Goal: Information Seeking & Learning: Learn about a topic

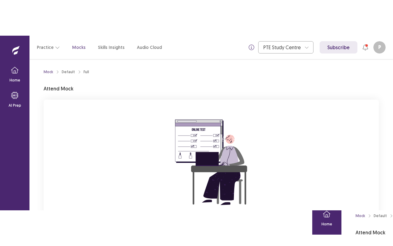
scroll to position [68, 0]
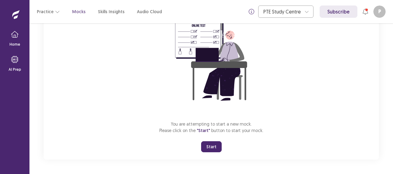
click at [215, 147] on button "Start" at bounding box center [211, 146] width 21 height 11
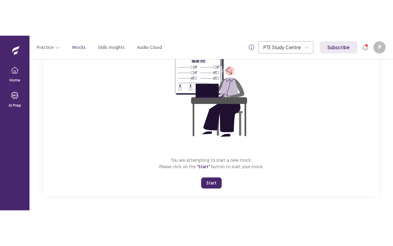
scroll to position [0, 0]
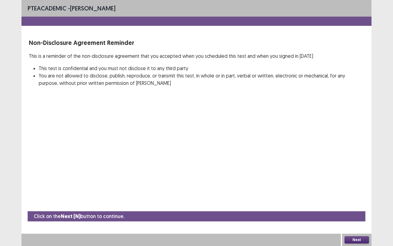
click at [363, 174] on button "Next" at bounding box center [356, 239] width 25 height 7
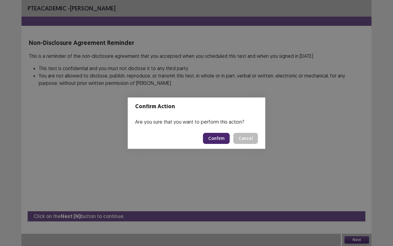
click at [215, 138] on button "Confirm" at bounding box center [216, 138] width 27 height 11
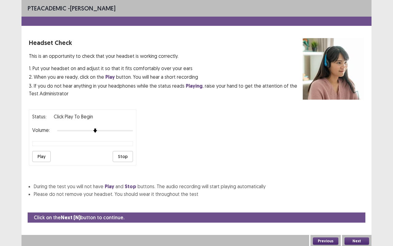
click at [359, 174] on button "Next" at bounding box center [356, 240] width 25 height 7
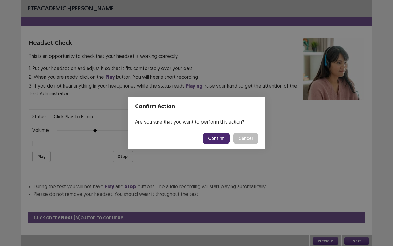
click at [222, 136] on button "Confirm" at bounding box center [216, 138] width 27 height 11
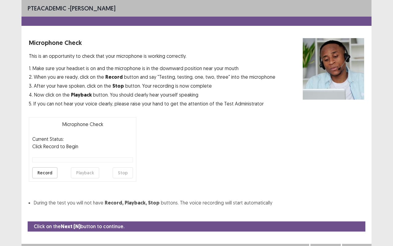
scroll to position [7, 0]
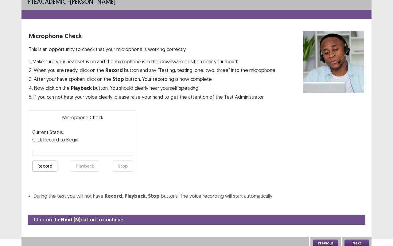
click at [361, 174] on button "Next" at bounding box center [356, 242] width 25 height 7
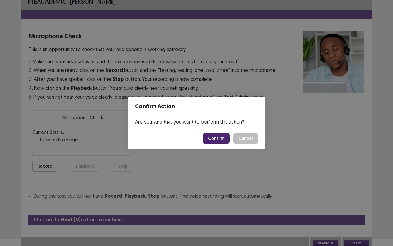
click at [215, 138] on button "Confirm" at bounding box center [216, 138] width 27 height 11
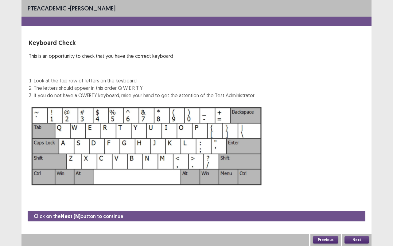
scroll to position [0, 0]
click at [358, 174] on button "Next" at bounding box center [356, 239] width 25 height 7
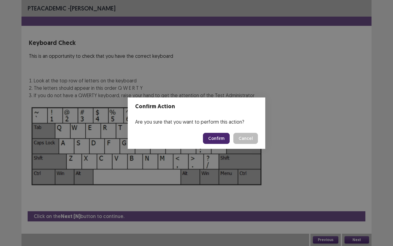
click at [219, 140] on button "Confirm" at bounding box center [216, 138] width 27 height 11
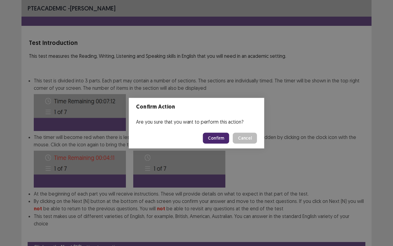
scroll to position [23, 0]
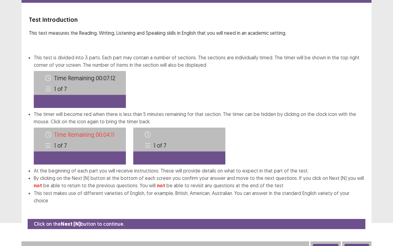
click at [356, 174] on button "Next" at bounding box center [356, 246] width 25 height 7
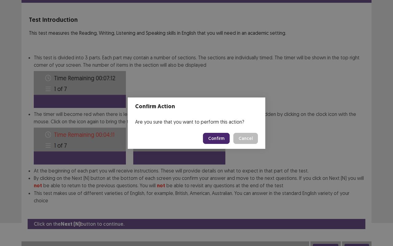
click at [226, 138] on button "Confirm" at bounding box center [216, 138] width 27 height 11
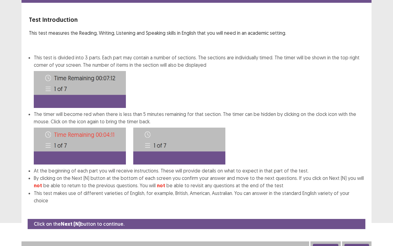
scroll to position [0, 0]
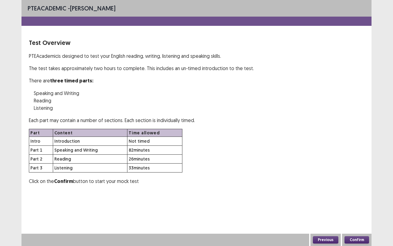
click at [360, 174] on button "Confirm" at bounding box center [356, 239] width 25 height 7
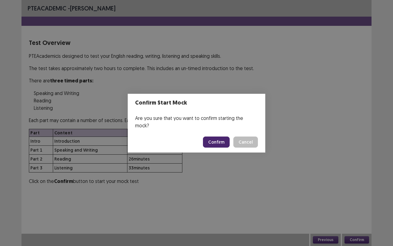
click at [219, 138] on button "Confirm" at bounding box center [216, 141] width 27 height 11
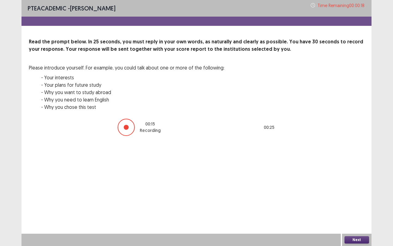
click at [360, 174] on button "Next" at bounding box center [356, 239] width 25 height 7
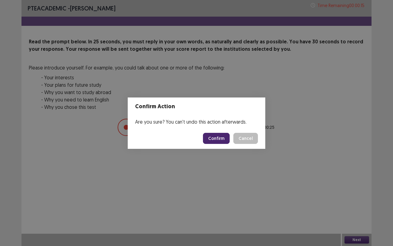
click at [224, 140] on button "Confirm" at bounding box center [216, 138] width 27 height 11
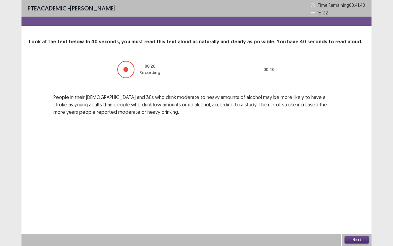
click at [352, 174] on button "Next" at bounding box center [356, 239] width 25 height 7
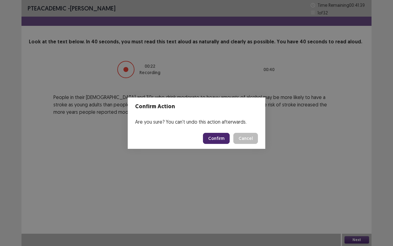
click at [229, 140] on button "Confirm" at bounding box center [216, 138] width 27 height 11
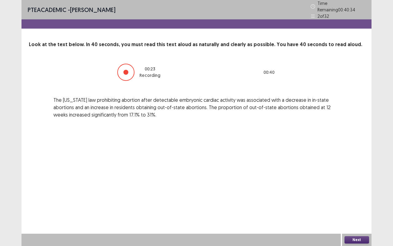
click at [364, 174] on button "Next" at bounding box center [356, 239] width 25 height 7
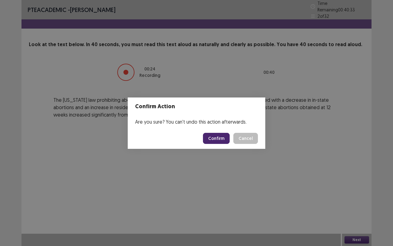
click at [222, 140] on button "Confirm" at bounding box center [216, 138] width 27 height 11
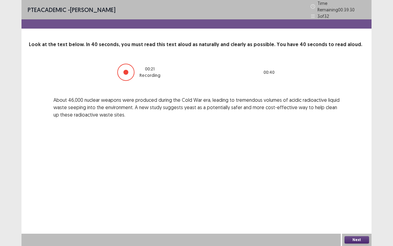
click at [360, 174] on button "Next" at bounding box center [356, 239] width 25 height 7
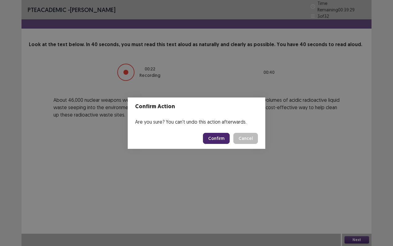
click at [215, 138] on button "Confirm" at bounding box center [216, 138] width 27 height 11
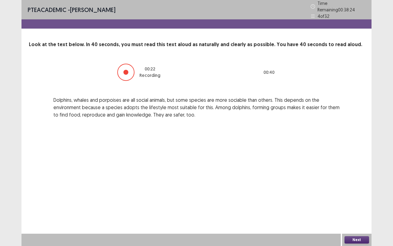
click at [364, 174] on button "Next" at bounding box center [356, 239] width 25 height 7
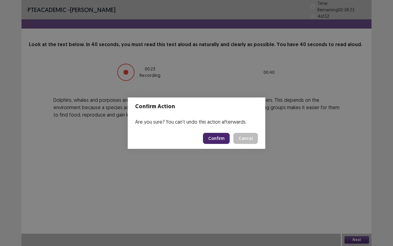
click at [217, 136] on button "Confirm" at bounding box center [216, 138] width 27 height 11
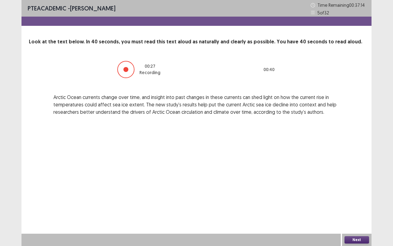
click at [362, 174] on button "Next" at bounding box center [356, 239] width 25 height 7
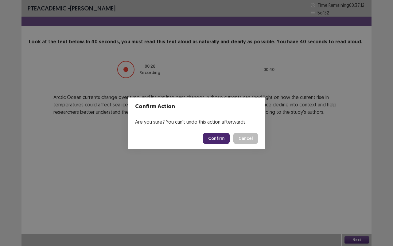
click at [225, 138] on button "Confirm" at bounding box center [216, 138] width 27 height 11
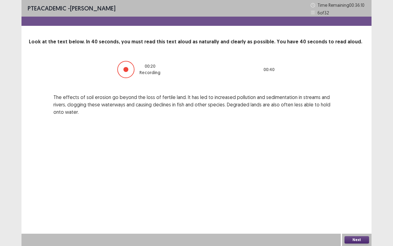
click at [362, 174] on button "Next" at bounding box center [356, 239] width 25 height 7
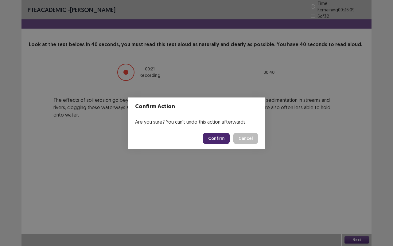
click at [220, 138] on button "Confirm" at bounding box center [216, 138] width 27 height 11
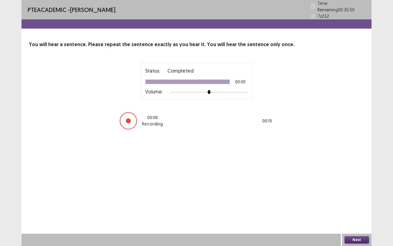
click at [360, 174] on button "Next" at bounding box center [356, 239] width 25 height 7
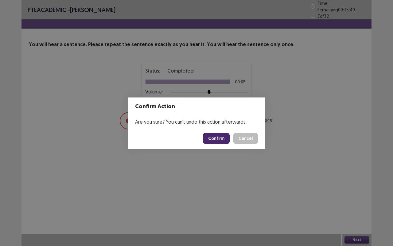
click at [221, 139] on button "Confirm" at bounding box center [216, 138] width 27 height 11
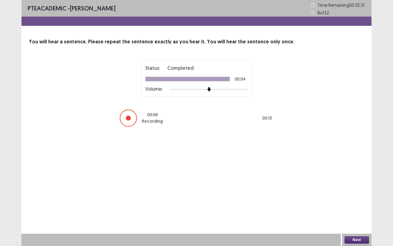
click at [361, 174] on button "Next" at bounding box center [356, 239] width 25 height 7
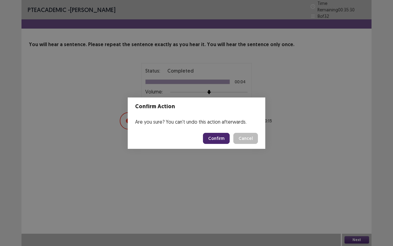
click at [221, 136] on button "Confirm" at bounding box center [216, 138] width 27 height 11
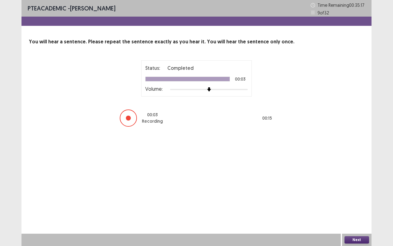
click at [366, 174] on button "Next" at bounding box center [356, 239] width 25 height 7
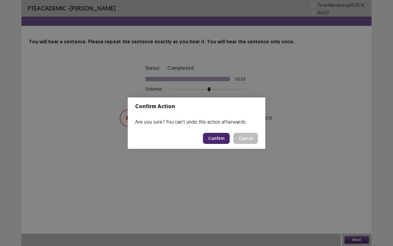
click at [227, 136] on button "Confirm" at bounding box center [216, 138] width 27 height 11
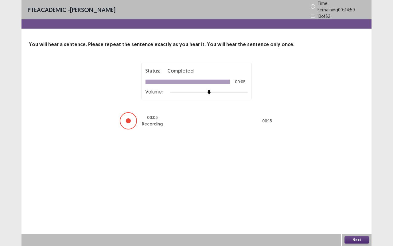
click at [358, 174] on button "Next" at bounding box center [356, 239] width 25 height 7
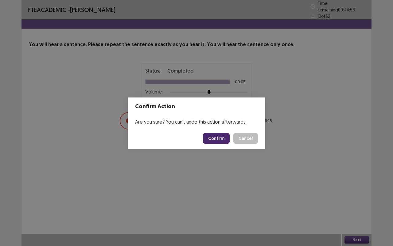
click at [220, 136] on button "Confirm" at bounding box center [216, 138] width 27 height 11
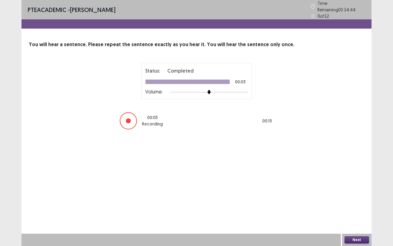
click at [353, 174] on button "Next" at bounding box center [356, 239] width 25 height 7
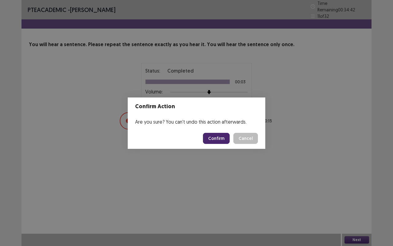
click at [219, 137] on button "Confirm" at bounding box center [216, 138] width 27 height 11
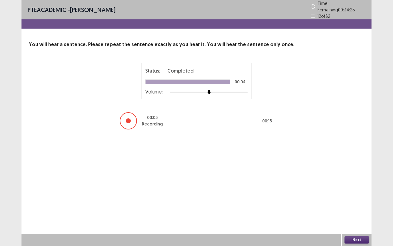
click at [358, 174] on button "Next" at bounding box center [356, 239] width 25 height 7
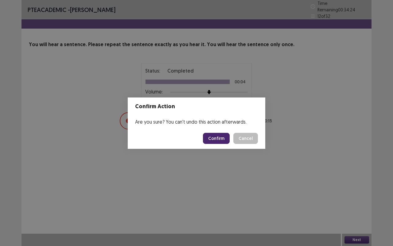
click at [219, 139] on button "Confirm" at bounding box center [216, 138] width 27 height 11
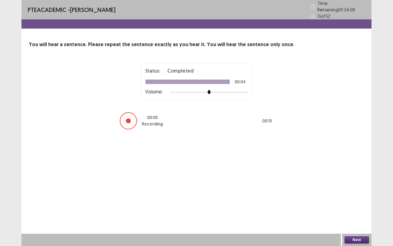
click at [364, 174] on button "Next" at bounding box center [356, 239] width 25 height 7
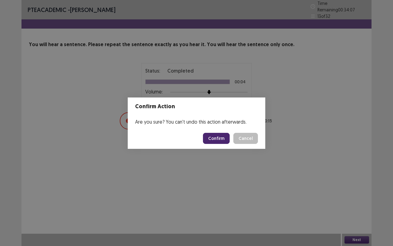
click at [224, 137] on button "Confirm" at bounding box center [216, 138] width 27 height 11
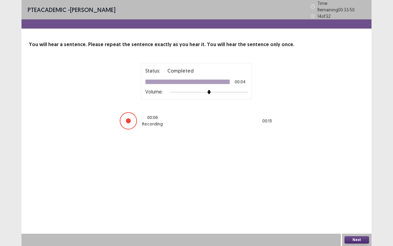
click at [358, 174] on button "Next" at bounding box center [356, 239] width 25 height 7
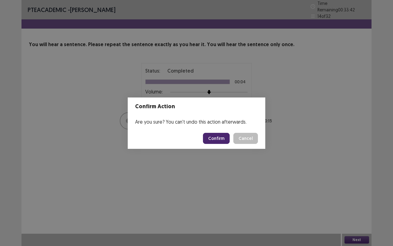
click at [226, 141] on button "Confirm" at bounding box center [216, 138] width 27 height 11
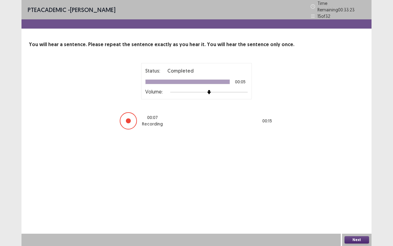
click at [360, 174] on button "Next" at bounding box center [356, 239] width 25 height 7
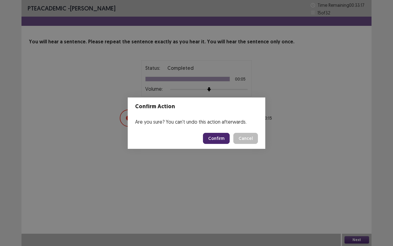
click at [219, 138] on button "Confirm" at bounding box center [216, 138] width 27 height 11
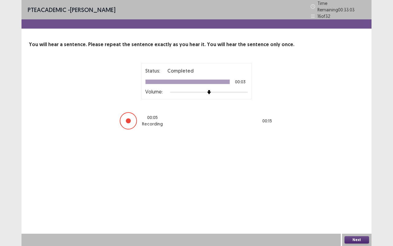
click at [360, 174] on button "Next" at bounding box center [356, 239] width 25 height 7
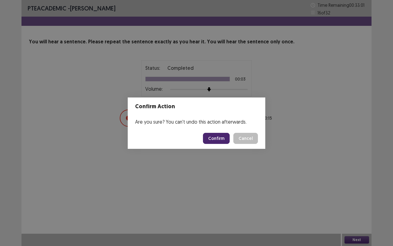
click at [224, 140] on button "Confirm" at bounding box center [216, 138] width 27 height 11
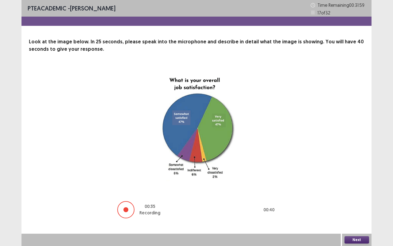
click at [357, 174] on button "Next" at bounding box center [356, 239] width 25 height 7
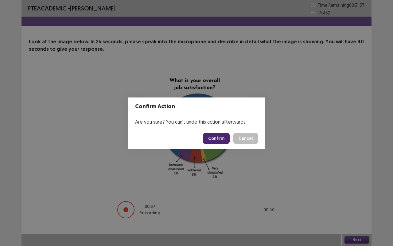
click at [222, 137] on button "Confirm" at bounding box center [216, 138] width 27 height 11
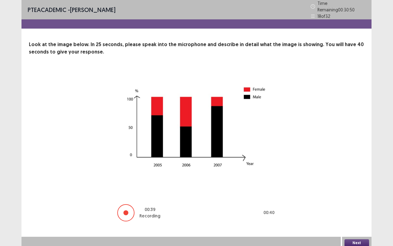
click at [365, 174] on button "Next" at bounding box center [356, 242] width 25 height 7
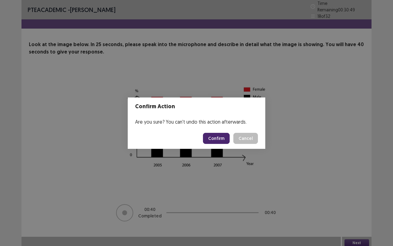
click at [224, 139] on button "Confirm" at bounding box center [216, 138] width 27 height 11
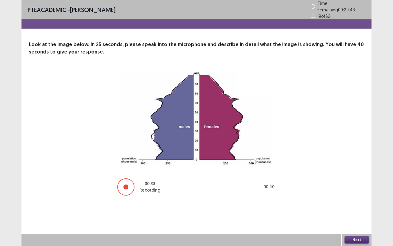
click at [359, 174] on button "Next" at bounding box center [356, 239] width 25 height 7
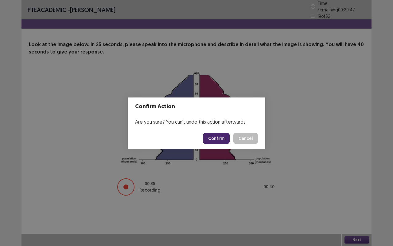
click at [223, 138] on button "Confirm" at bounding box center [216, 138] width 27 height 11
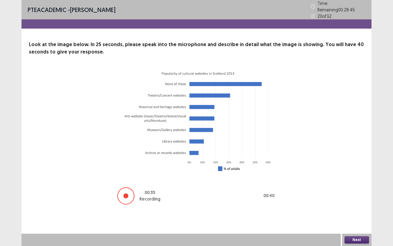
click at [362, 174] on button "Next" at bounding box center [356, 239] width 25 height 7
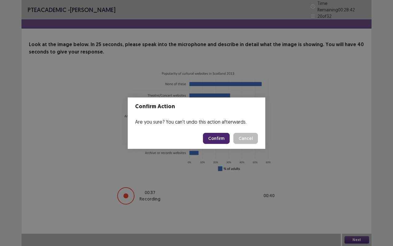
click at [219, 139] on button "Confirm" at bounding box center [216, 138] width 27 height 11
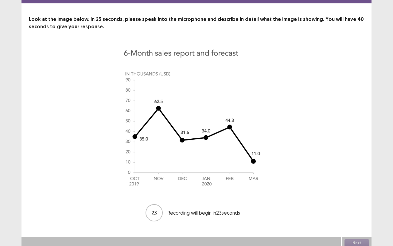
scroll to position [25, 0]
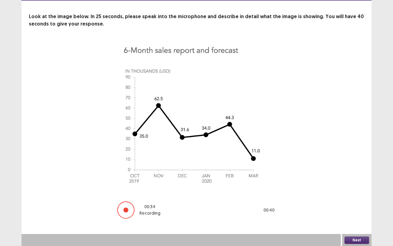
click at [360, 174] on button "Next" at bounding box center [356, 239] width 25 height 7
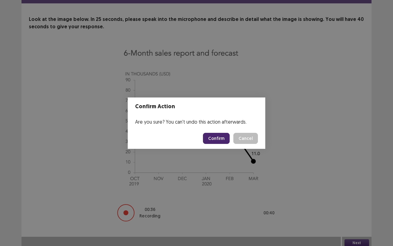
click at [214, 138] on button "Confirm" at bounding box center [216, 138] width 27 height 11
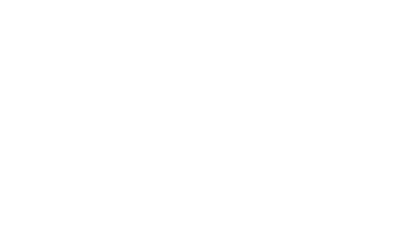
scroll to position [0, 0]
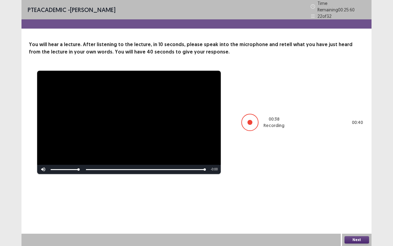
click at [358, 174] on button "Next" at bounding box center [356, 239] width 25 height 7
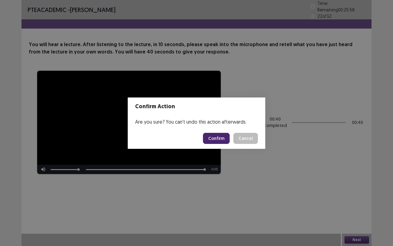
click at [219, 136] on button "Confirm" at bounding box center [216, 138] width 27 height 11
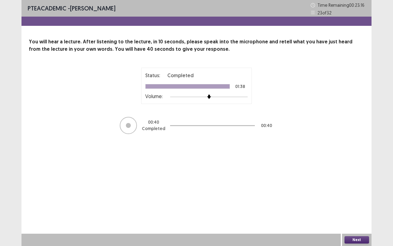
click at [358, 174] on button "Next" at bounding box center [356, 239] width 25 height 7
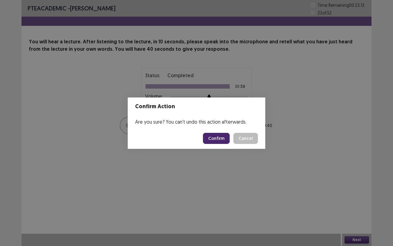
click at [220, 139] on button "Confirm" at bounding box center [216, 138] width 27 height 11
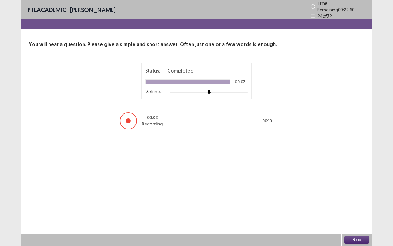
click at [364, 174] on button "Next" at bounding box center [356, 239] width 25 height 7
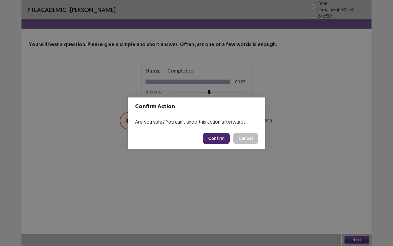
click at [222, 138] on button "Confirm" at bounding box center [216, 138] width 27 height 11
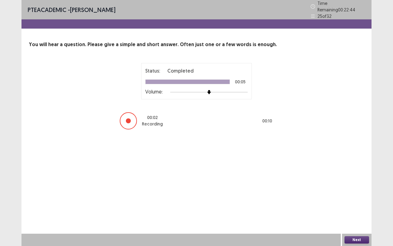
click at [353, 174] on button "Next" at bounding box center [356, 239] width 25 height 7
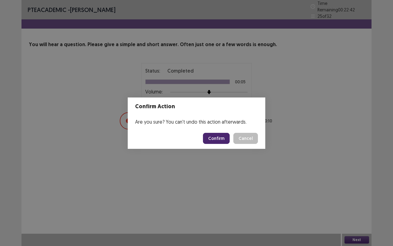
click at [226, 137] on button "Confirm" at bounding box center [216, 138] width 27 height 11
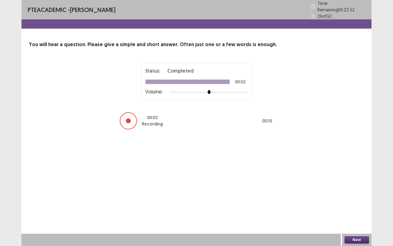
click at [357, 174] on button "Next" at bounding box center [356, 239] width 25 height 7
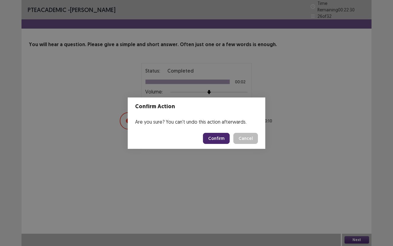
click at [223, 141] on button "Confirm" at bounding box center [216, 138] width 27 height 11
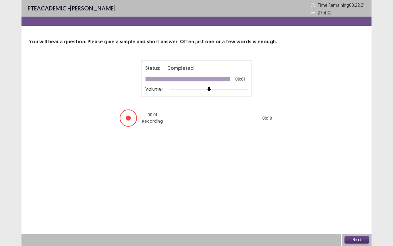
click at [361, 174] on button "Next" at bounding box center [356, 239] width 25 height 7
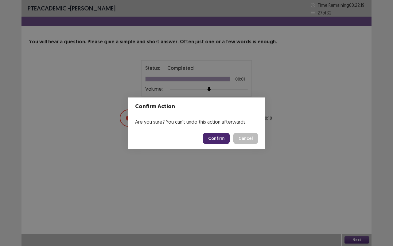
click at [226, 139] on button "Confirm" at bounding box center [216, 138] width 27 height 11
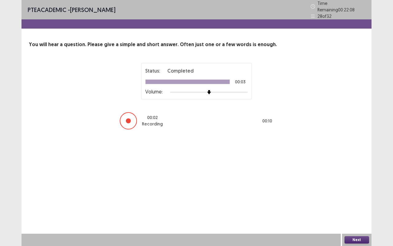
click at [359, 174] on button "Next" at bounding box center [356, 239] width 25 height 7
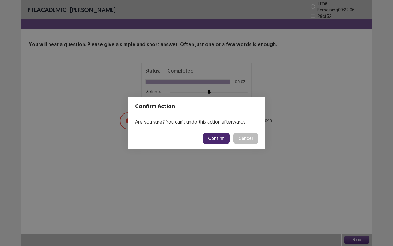
click at [222, 138] on button "Confirm" at bounding box center [216, 138] width 27 height 11
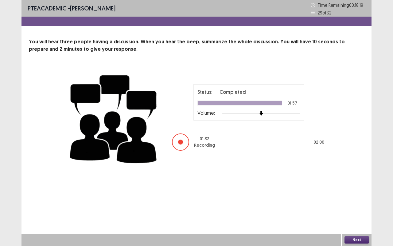
click at [360, 174] on button "Next" at bounding box center [356, 239] width 25 height 7
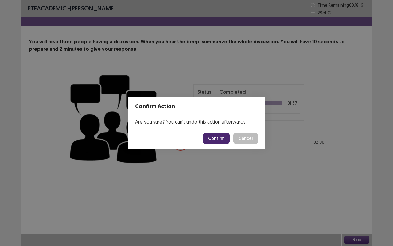
click at [220, 139] on button "Confirm" at bounding box center [216, 138] width 27 height 11
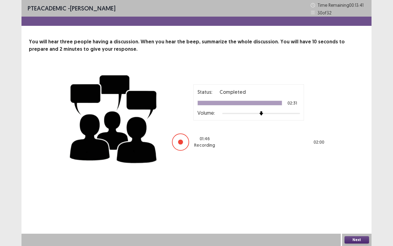
click at [365, 174] on button "Next" at bounding box center [356, 239] width 25 height 7
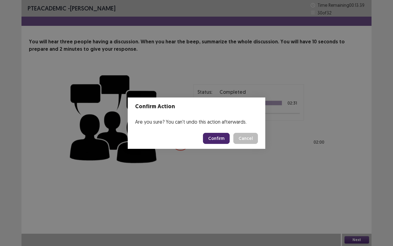
click at [224, 138] on button "Confirm" at bounding box center [216, 138] width 27 height 11
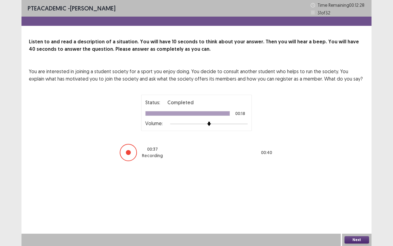
click at [358, 241] on button "Next" at bounding box center [356, 239] width 25 height 7
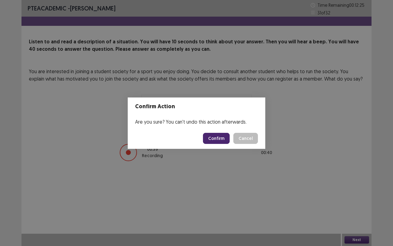
click at [215, 139] on button "Confirm" at bounding box center [216, 138] width 27 height 11
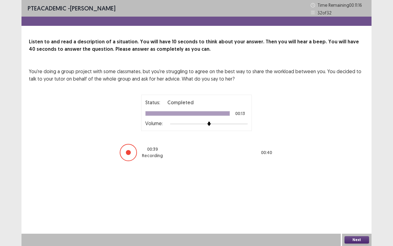
click at [354, 238] on button "Next" at bounding box center [356, 239] width 25 height 7
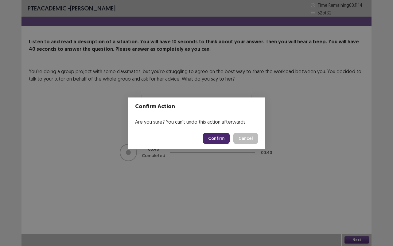
click at [222, 140] on button "Confirm" at bounding box center [216, 138] width 27 height 11
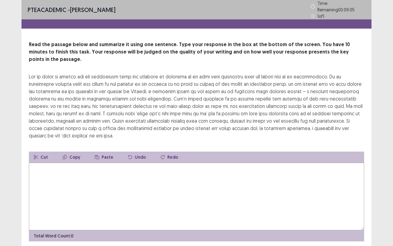
click at [82, 163] on textarea at bounding box center [196, 196] width 335 height 68
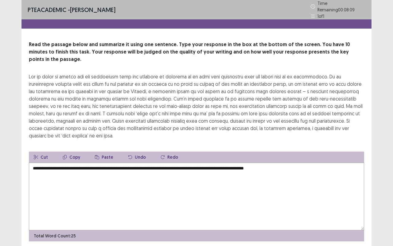
scroll to position [5, 0]
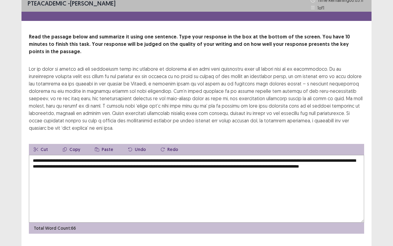
click at [285, 155] on textarea "**********" at bounding box center [196, 189] width 335 height 68
type textarea "**********"
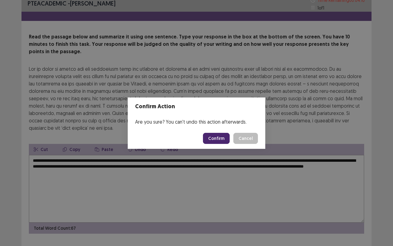
click at [202, 166] on div "Confirm Action Are you sure? You can't undo this action afterwards. Confirm Can…" at bounding box center [196, 123] width 393 height 246
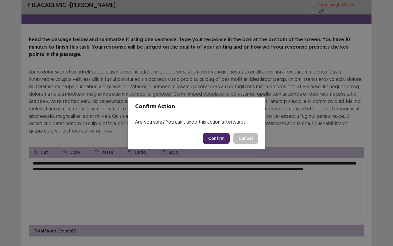
click at [221, 138] on button "Confirm" at bounding box center [216, 138] width 27 height 11
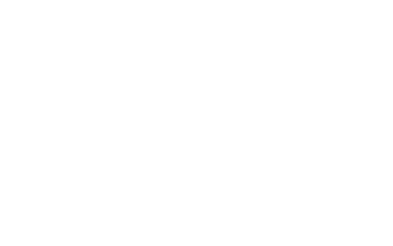
scroll to position [0, 0]
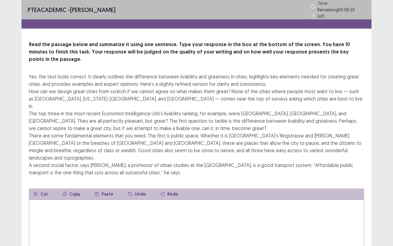
click at [56, 199] on textarea at bounding box center [196, 233] width 335 height 68
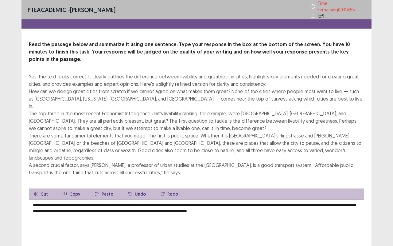
type textarea "**********"
drag, startPoint x: 30, startPoint y: 65, endPoint x: 37, endPoint y: 68, distance: 7.5
click at [37, 73] on div "Yes, the text looks correct. It clearly outlines the difference between livabil…" at bounding box center [196, 124] width 335 height 103
click at [67, 188] on button "Copy" at bounding box center [71, 193] width 27 height 11
drag, startPoint x: 250, startPoint y: 73, endPoint x: 180, endPoint y: 66, distance: 70.0
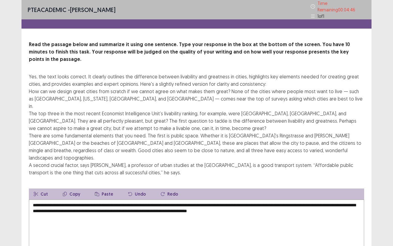
click at [180, 73] on div "Yes, the text looks correct. It clearly outlines the difference between livabil…" at bounding box center [196, 124] width 335 height 103
click at [75, 188] on button "Copy" at bounding box center [71, 193] width 27 height 11
drag, startPoint x: 29, startPoint y: 66, endPoint x: 92, endPoint y: 76, distance: 64.0
click at [92, 76] on div "Yes, the text looks correct. It clearly outlines the difference between livabil…" at bounding box center [196, 124] width 335 height 103
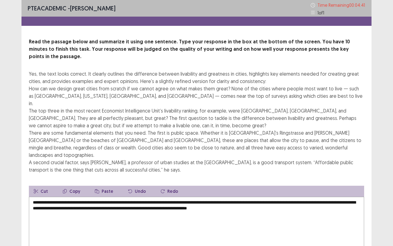
click at [174, 212] on textarea "**********" at bounding box center [196, 230] width 335 height 68
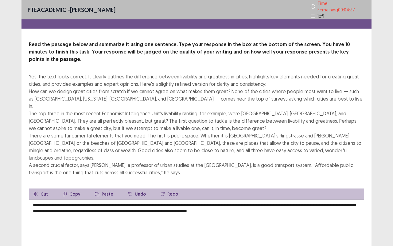
scroll to position [34, 0]
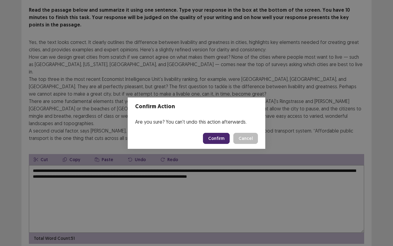
click at [219, 139] on button "Confirm" at bounding box center [216, 138] width 27 height 11
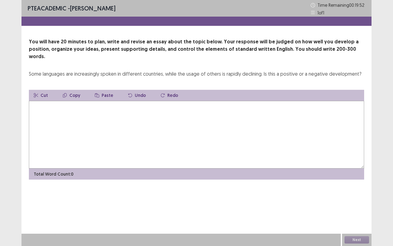
click at [190, 122] on textarea at bounding box center [196, 135] width 335 height 68
click at [143, 101] on textarea "**********" at bounding box center [196, 135] width 335 height 68
click at [202, 102] on textarea "**********" at bounding box center [196, 135] width 335 height 68
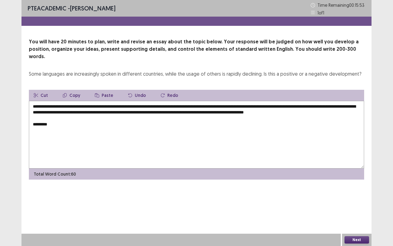
click at [39, 122] on textarea "**********" at bounding box center [196, 135] width 335 height 68
click at [51, 127] on textarea "**********" at bounding box center [196, 135] width 335 height 68
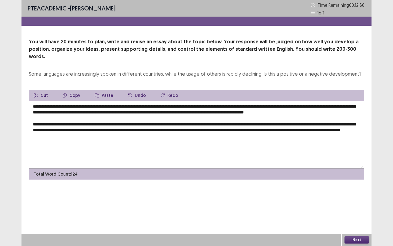
click at [170, 135] on textarea "**********" at bounding box center [196, 135] width 335 height 68
click at [321, 132] on textarea "**********" at bounding box center [196, 135] width 335 height 68
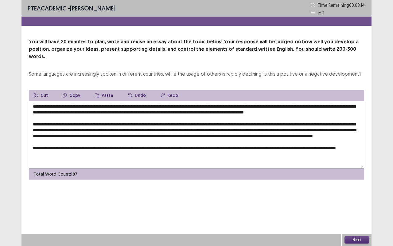
click at [82, 158] on textarea at bounding box center [196, 135] width 335 height 68
click at [92, 158] on textarea at bounding box center [196, 135] width 335 height 68
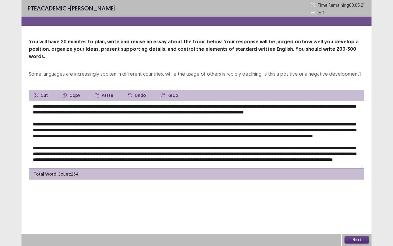
scroll to position [18, 0]
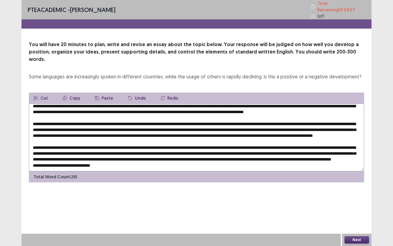
click at [33, 158] on textarea at bounding box center [196, 137] width 335 height 68
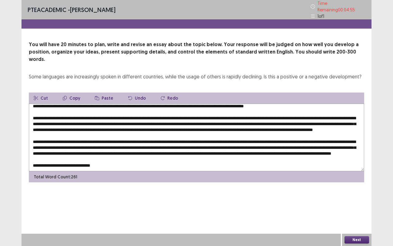
scroll to position [27, 0]
click at [104, 155] on textarea at bounding box center [196, 137] width 335 height 68
click at [269, 155] on textarea at bounding box center [196, 137] width 335 height 68
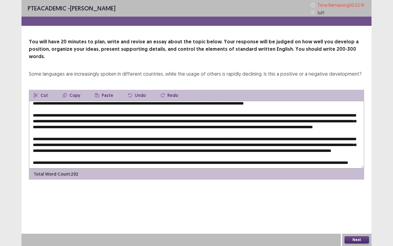
scroll to position [0, 0]
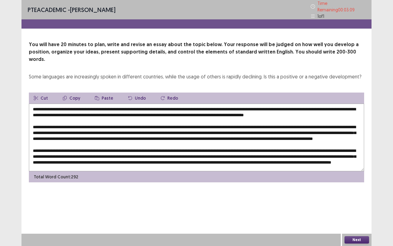
click at [193, 103] on textarea at bounding box center [196, 137] width 335 height 68
click at [197, 103] on textarea at bounding box center [196, 137] width 335 height 68
click at [198, 103] on textarea at bounding box center [196, 137] width 335 height 68
click at [267, 103] on textarea at bounding box center [196, 137] width 335 height 68
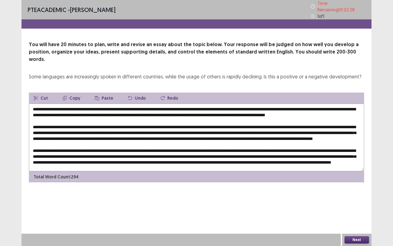
click at [266, 103] on textarea at bounding box center [196, 137] width 335 height 68
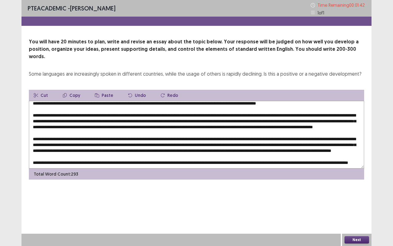
scroll to position [33, 0]
type textarea "**********"
click at [357, 238] on button "Next" at bounding box center [356, 239] width 25 height 7
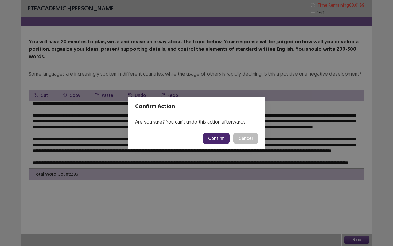
click at [223, 136] on button "Confirm" at bounding box center [216, 138] width 27 height 11
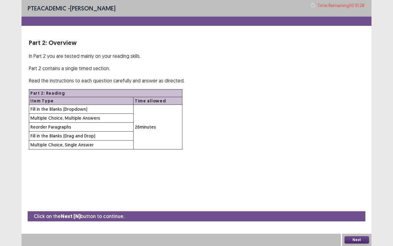
click at [363, 238] on button "Next" at bounding box center [356, 239] width 25 height 7
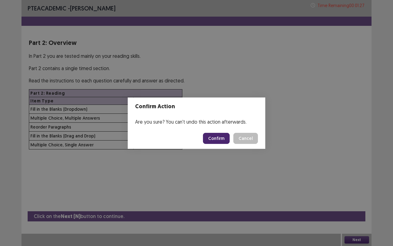
click at [220, 140] on button "Confirm" at bounding box center [216, 138] width 27 height 11
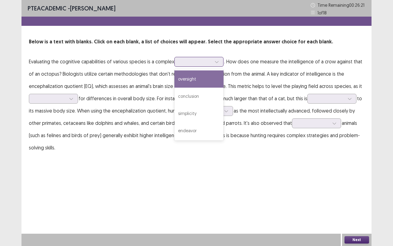
click at [216, 62] on icon at bounding box center [217, 62] width 4 height 4
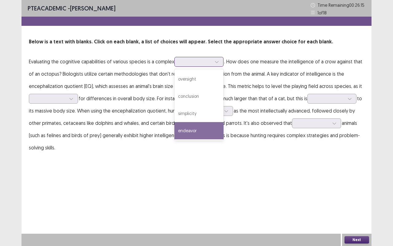
click at [198, 131] on div "endeavor" at bounding box center [198, 130] width 49 height 17
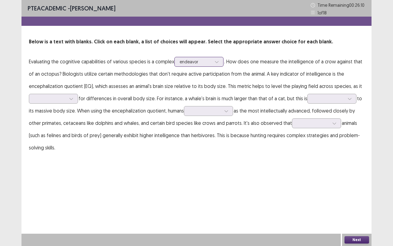
click at [215, 62] on icon at bounding box center [217, 62] width 4 height 4
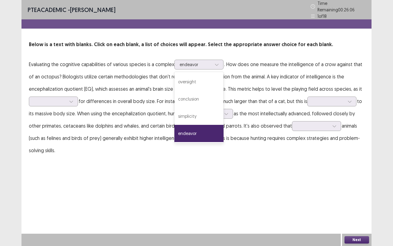
click at [258, 69] on p "Evaluating the cognitive capabilities of various species is a complex option en…" at bounding box center [196, 107] width 335 height 98
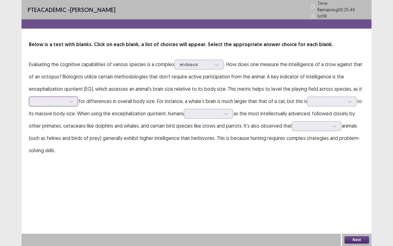
click at [73, 100] on div at bounding box center [71, 101] width 9 height 9
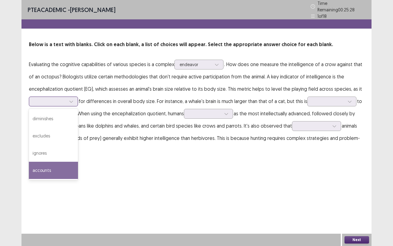
click at [55, 165] on div "accounts" at bounding box center [53, 169] width 49 height 17
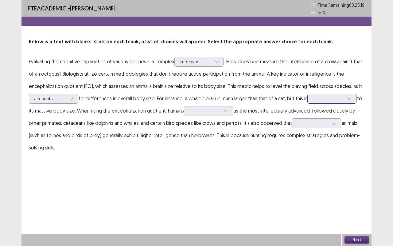
click at [353, 99] on div at bounding box center [349, 98] width 9 height 9
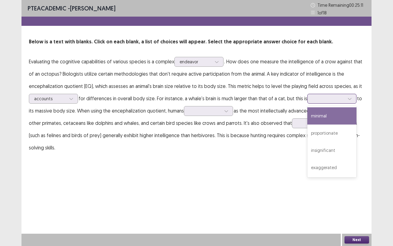
click at [342, 117] on div "minimal" at bounding box center [331, 115] width 49 height 17
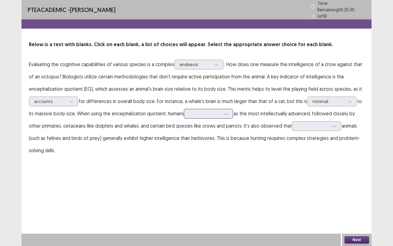
click at [227, 111] on icon at bounding box center [226, 113] width 4 height 4
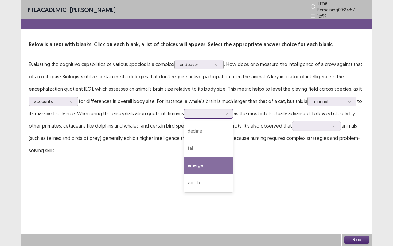
click at [208, 163] on div "emerge" at bounding box center [208, 165] width 49 height 17
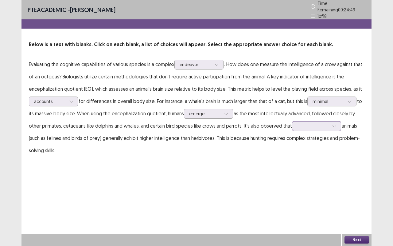
click at [334, 124] on icon at bounding box center [334, 126] width 4 height 4
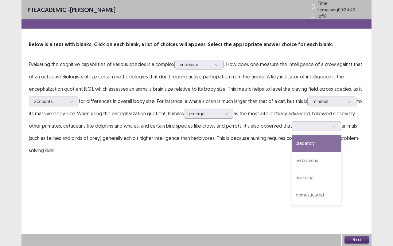
click at [270, 149] on p "Evaluating the cognitive capabilities of various species is a complex endeavor …" at bounding box center [196, 107] width 335 height 98
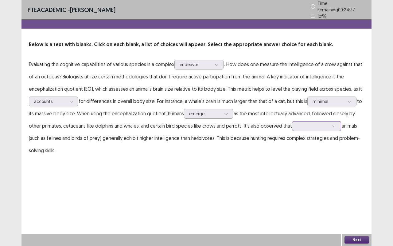
click at [336, 123] on div at bounding box center [334, 125] width 9 height 9
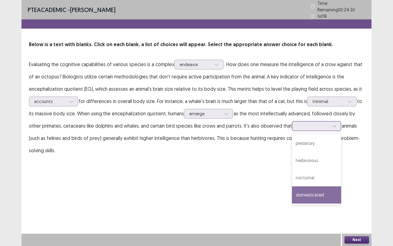
click at [318, 191] on div "domesticated" at bounding box center [316, 194] width 49 height 17
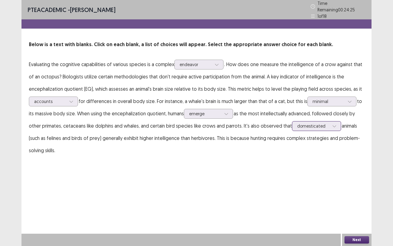
click at [333, 124] on icon at bounding box center [334, 126] width 4 height 4
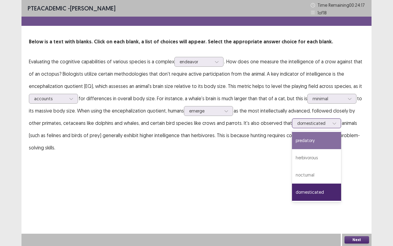
click at [319, 139] on div "predatory" at bounding box center [316, 140] width 49 height 17
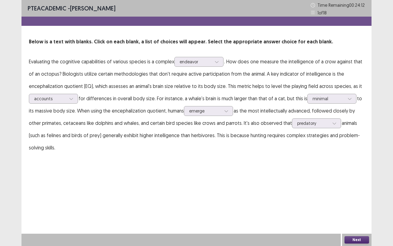
click at [360, 238] on button "Next" at bounding box center [356, 239] width 25 height 7
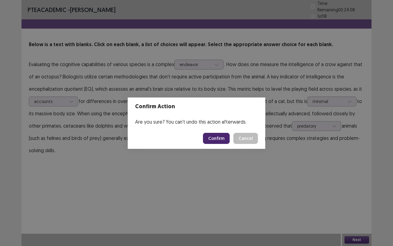
click at [223, 139] on button "Confirm" at bounding box center [216, 138] width 27 height 11
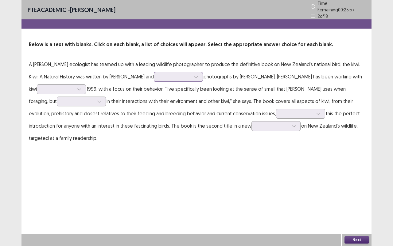
click at [194, 75] on icon at bounding box center [196, 77] width 4 height 4
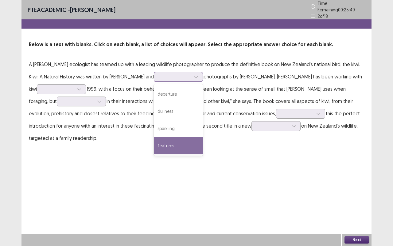
click at [163, 143] on div "features" at bounding box center [178, 145] width 49 height 17
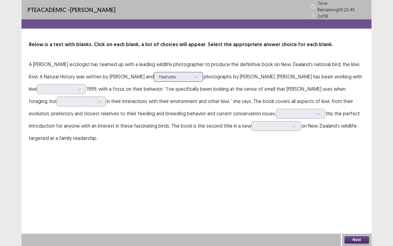
click at [194, 75] on icon at bounding box center [196, 77] width 4 height 4
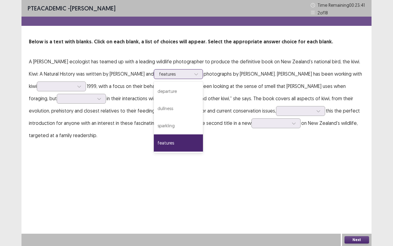
click at [162, 142] on div "features" at bounding box center [178, 142] width 49 height 17
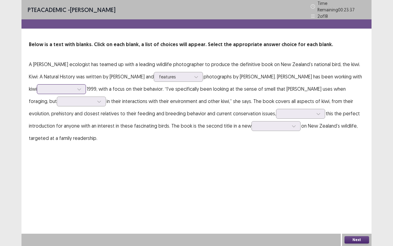
click at [77, 87] on icon at bounding box center [79, 89] width 4 height 4
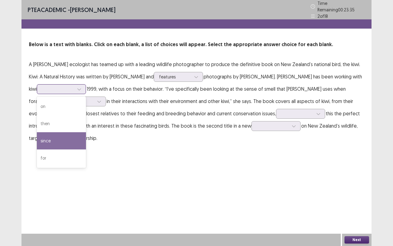
click at [57, 141] on div "since" at bounding box center [61, 140] width 49 height 17
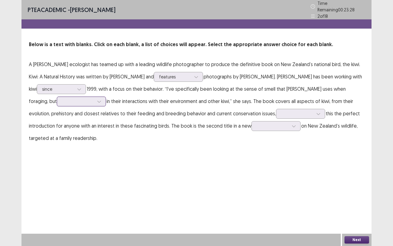
click at [97, 99] on icon at bounding box center [99, 101] width 4 height 4
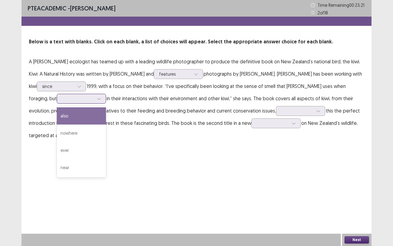
click at [57, 116] on div "also" at bounding box center [81, 115] width 49 height 17
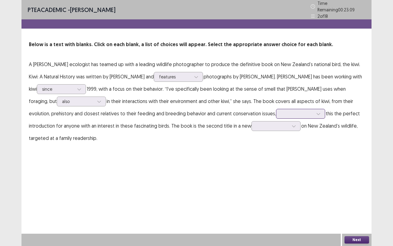
click at [316, 113] on icon at bounding box center [317, 114] width 3 height 2
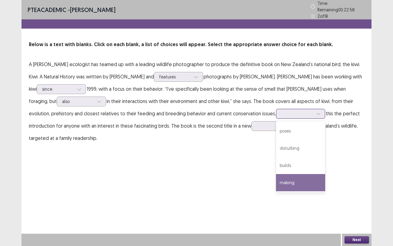
click at [278, 178] on div "making" at bounding box center [300, 182] width 49 height 17
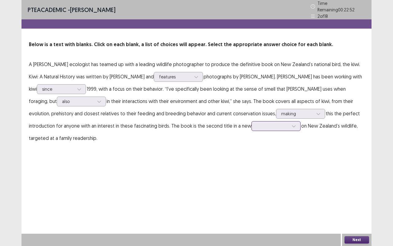
click at [292, 124] on icon at bounding box center [294, 126] width 4 height 4
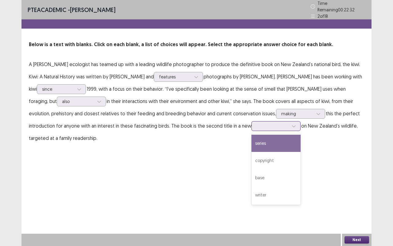
click at [253, 144] on div "series" at bounding box center [275, 142] width 49 height 17
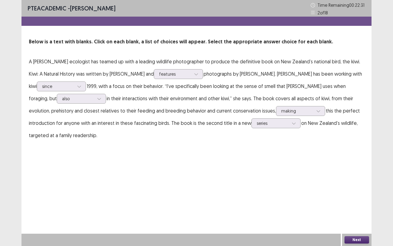
click at [362, 238] on button "Next" at bounding box center [356, 239] width 25 height 7
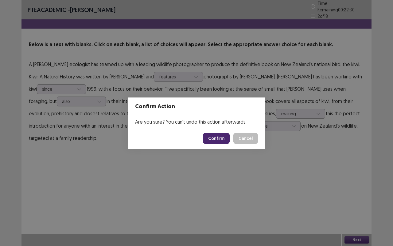
click at [220, 137] on button "Confirm" at bounding box center [216, 138] width 27 height 11
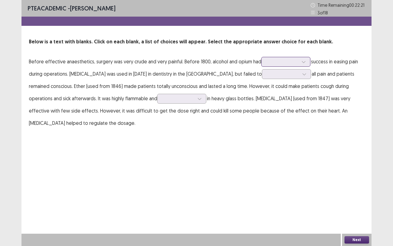
click at [304, 63] on icon at bounding box center [303, 62] width 4 height 4
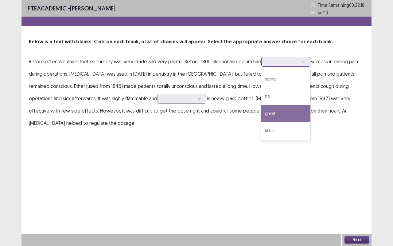
click at [281, 114] on div "great" at bounding box center [285, 113] width 49 height 17
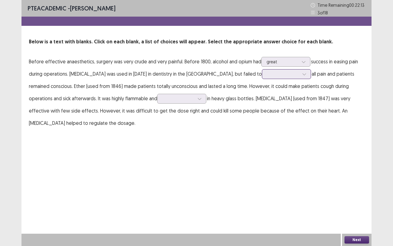
click at [300, 75] on div at bounding box center [304, 73] width 9 height 9
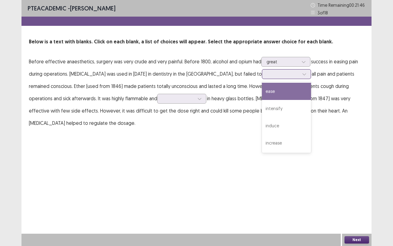
click at [262, 93] on div "ease" at bounding box center [286, 91] width 49 height 17
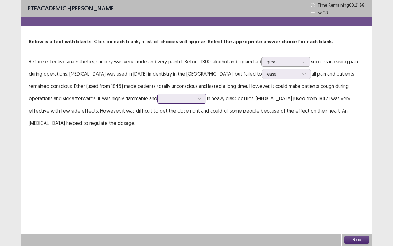
click at [197, 99] on icon at bounding box center [199, 98] width 4 height 4
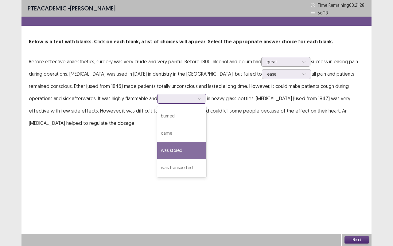
click at [157, 150] on div "was stored" at bounding box center [181, 149] width 49 height 17
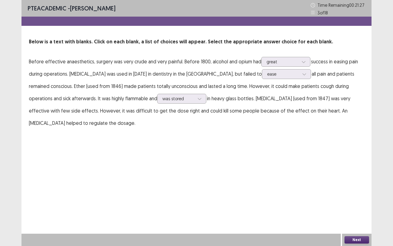
click at [358, 239] on button "Next" at bounding box center [356, 239] width 25 height 7
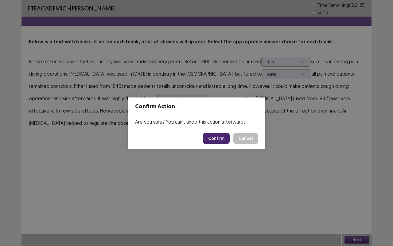
click at [221, 138] on button "Confirm" at bounding box center [216, 138] width 27 height 11
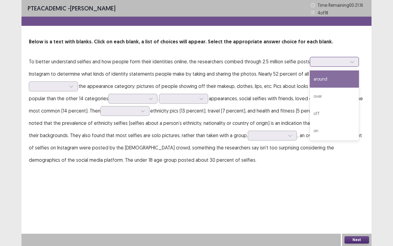
click at [350, 62] on icon at bounding box center [352, 62] width 4 height 4
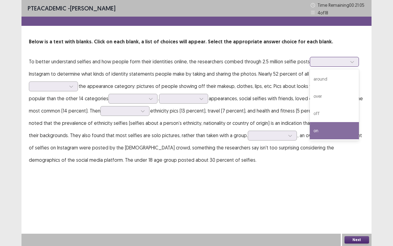
click at [318, 130] on div "on" at bounding box center [334, 130] width 49 height 17
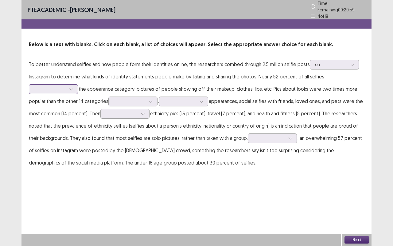
click at [73, 88] on div at bounding box center [71, 88] width 9 height 9
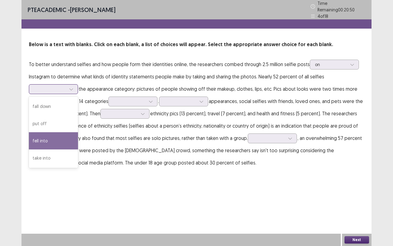
click at [54, 138] on div "fell into" at bounding box center [53, 140] width 49 height 17
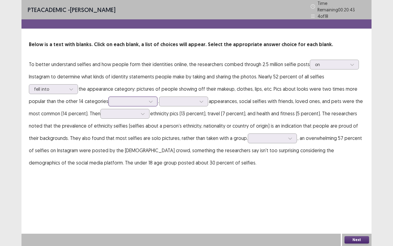
click at [150, 101] on icon at bounding box center [150, 102] width 3 height 2
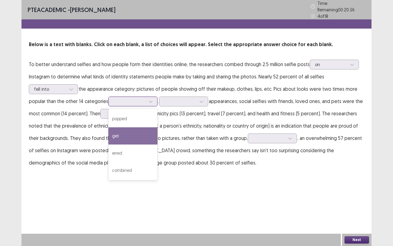
click at [138, 137] on div "get" at bounding box center [132, 135] width 49 height 17
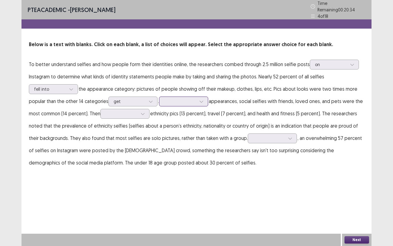
click at [203, 99] on icon at bounding box center [201, 101] width 4 height 4
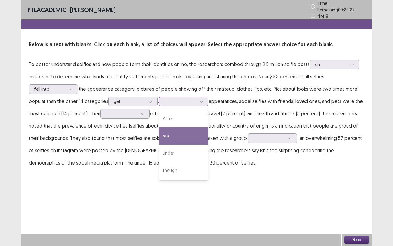
click at [186, 134] on div "real" at bounding box center [183, 135] width 49 height 17
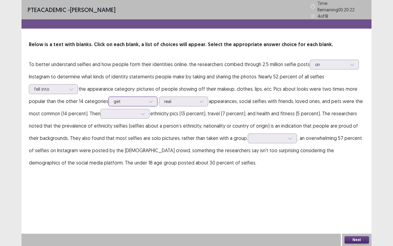
click at [152, 99] on icon at bounding box center [151, 101] width 4 height 4
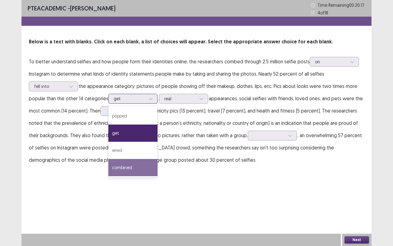
click at [131, 169] on div "combined" at bounding box center [132, 167] width 49 height 17
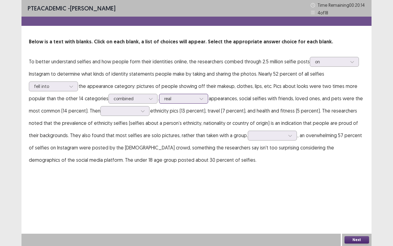
click at [202, 100] on icon at bounding box center [201, 98] width 4 height 4
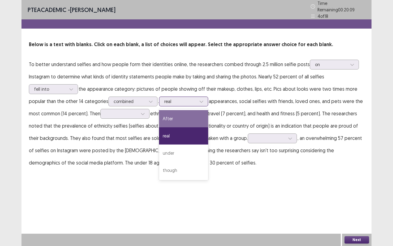
click at [191, 120] on div "After" at bounding box center [183, 118] width 49 height 17
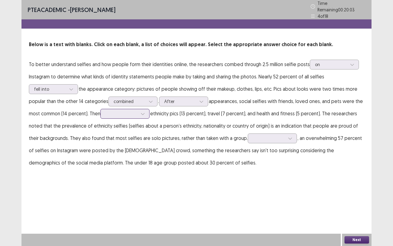
click at [145, 111] on icon at bounding box center [143, 113] width 4 height 4
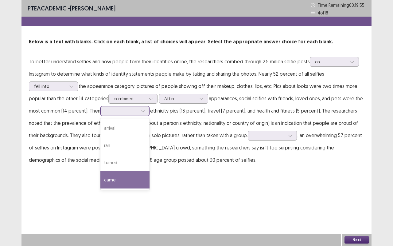
click at [117, 178] on div "came" at bounding box center [124, 179] width 49 height 17
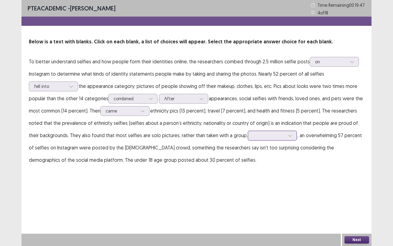
click at [288, 136] on icon at bounding box center [290, 135] width 4 height 4
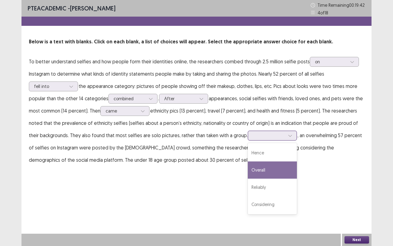
click at [261, 173] on div "Overall" at bounding box center [272, 169] width 49 height 17
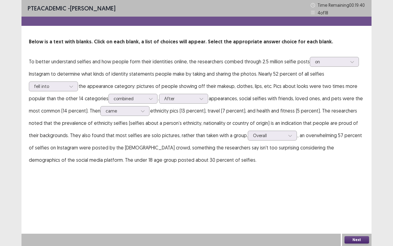
click at [365, 238] on button "Next" at bounding box center [356, 239] width 25 height 7
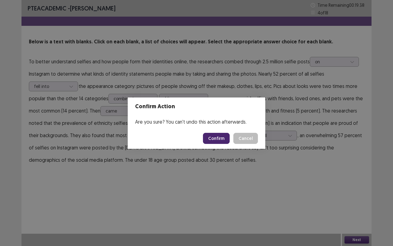
click at [216, 137] on button "Confirm" at bounding box center [216, 138] width 27 height 11
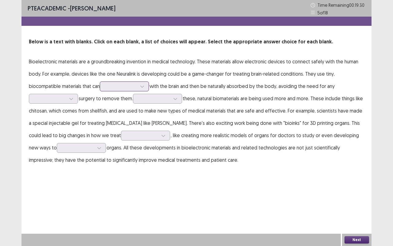
click at [110, 89] on div at bounding box center [121, 86] width 32 height 6
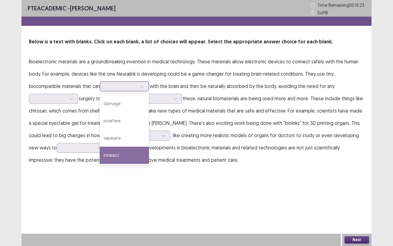
click at [127, 155] on div "interact" at bounding box center [124, 154] width 49 height 17
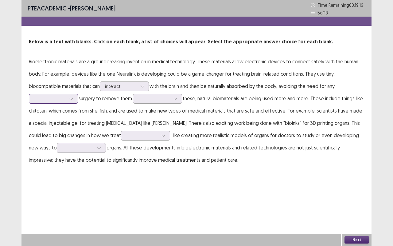
click at [72, 99] on icon at bounding box center [71, 98] width 4 height 4
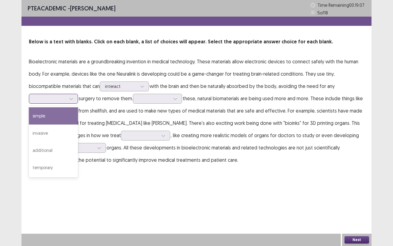
click at [59, 114] on div "simple" at bounding box center [53, 115] width 49 height 17
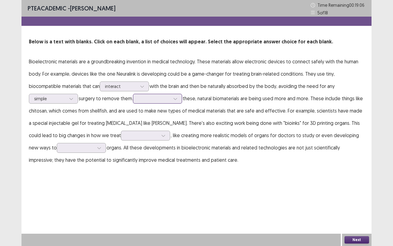
click at [178, 101] on div at bounding box center [175, 98] width 9 height 9
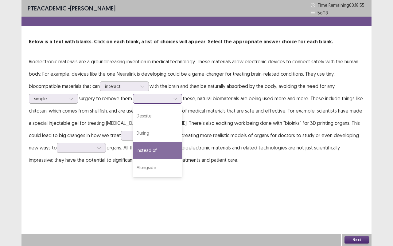
click at [169, 150] on div "Instead of" at bounding box center [157, 149] width 49 height 17
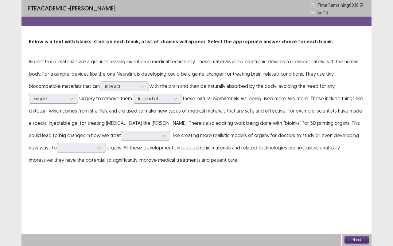
click at [172, 141] on p "Bioelectronic materials are a groundbreaking invention in medical technology. T…" at bounding box center [196, 110] width 335 height 110
click at [161, 137] on div at bounding box center [163, 135] width 9 height 9
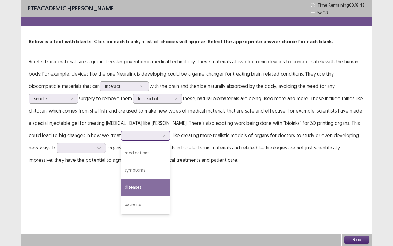
click at [148, 186] on div "diseases" at bounding box center [145, 186] width 49 height 17
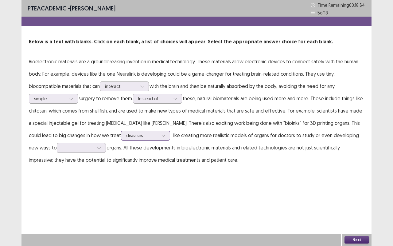
click at [165, 135] on icon at bounding box center [162, 136] width 3 height 2
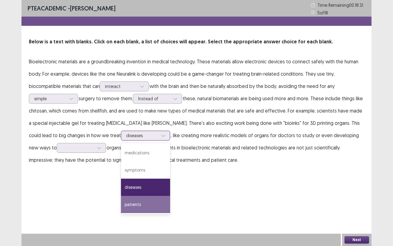
click at [153, 202] on div "patients" at bounding box center [145, 204] width 49 height 17
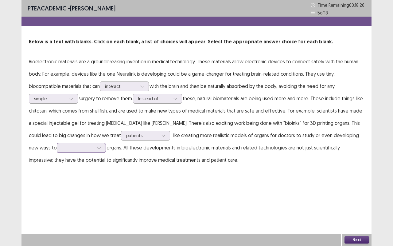
click at [100, 149] on icon at bounding box center [99, 147] width 4 height 4
click at [85, 170] on div "transplant" at bounding box center [81, 164] width 49 height 17
click at [355, 239] on button "Next" at bounding box center [356, 239] width 25 height 7
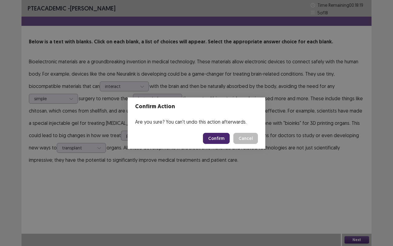
click at [222, 138] on button "Confirm" at bounding box center [216, 138] width 27 height 11
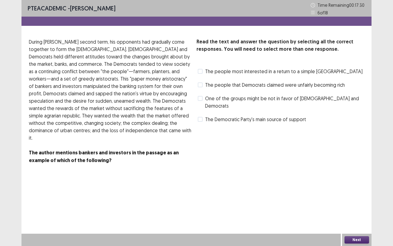
click at [200, 86] on span at bounding box center [200, 84] width 5 height 5
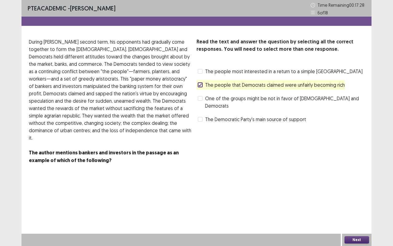
click at [356, 238] on button "Next" at bounding box center [356, 239] width 25 height 7
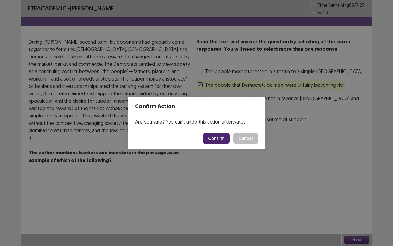
click at [226, 136] on button "Confirm" at bounding box center [216, 138] width 27 height 11
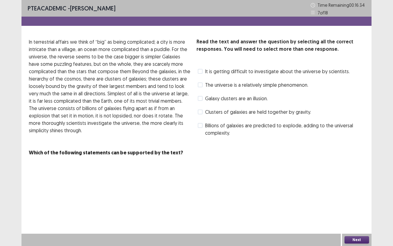
click at [202, 84] on span at bounding box center [200, 84] width 5 height 5
click at [361, 237] on button "Next" at bounding box center [356, 239] width 25 height 7
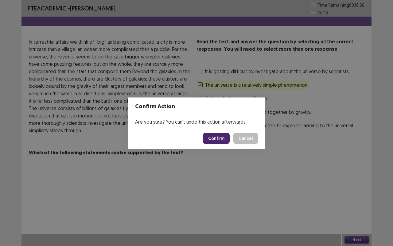
click at [220, 141] on button "Confirm" at bounding box center [216, 138] width 27 height 11
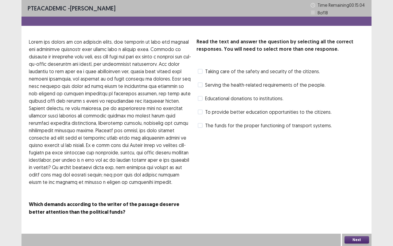
click at [200, 72] on span at bounding box center [200, 71] width 5 height 5
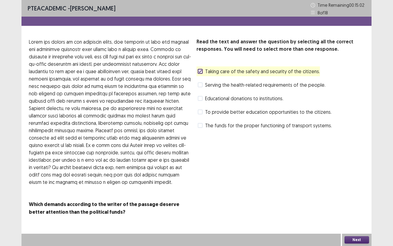
click at [360, 239] on button "Next" at bounding box center [356, 239] width 25 height 7
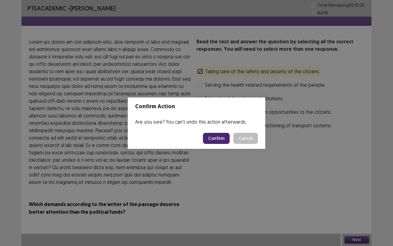
click at [221, 138] on button "Confirm" at bounding box center [216, 138] width 27 height 11
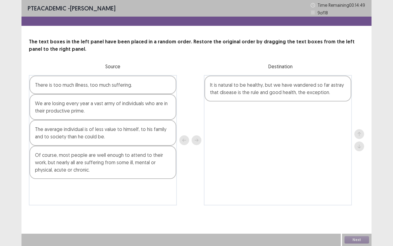
drag, startPoint x: 83, startPoint y: 163, endPoint x: 261, endPoint y: 93, distance: 191.0
click at [65, 131] on div "The average individual is of less value to himself, to his family and to societ…" at bounding box center [102, 133] width 147 height 26
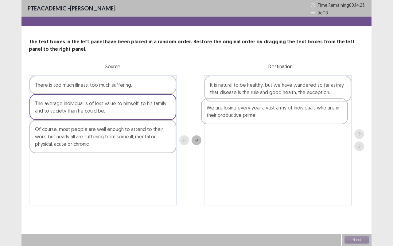
drag, startPoint x: 72, startPoint y: 109, endPoint x: 246, endPoint y: 113, distance: 173.2
click at [246, 113] on div "There is too much illness, too much suffering. We are losing every year a vast …" at bounding box center [196, 140] width 335 height 130
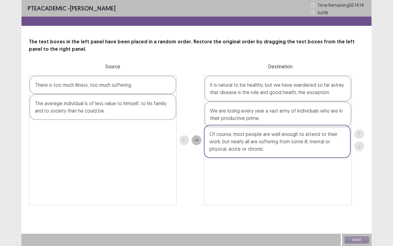
drag, startPoint x: 61, startPoint y: 132, endPoint x: 238, endPoint y: 137, distance: 177.2
click at [238, 137] on div "There is too much illness, too much suffering. The average individual is of les…" at bounding box center [196, 140] width 335 height 130
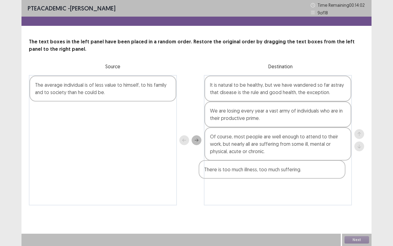
drag, startPoint x: 83, startPoint y: 89, endPoint x: 254, endPoint y: 173, distance: 190.8
click at [254, 173] on div "There is too much illness, too much suffering. The average individual is of les…" at bounding box center [196, 140] width 335 height 130
click at [80, 86] on div "The average individual is of less value to himself, to his family and to societ…" at bounding box center [102, 89] width 147 height 26
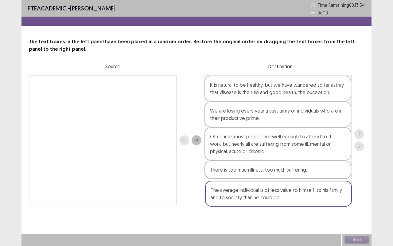
drag, startPoint x: 100, startPoint y: 89, endPoint x: 277, endPoint y: 196, distance: 206.8
click at [277, 196] on div "The average individual is of less value to himself, to his family and to societ…" at bounding box center [196, 140] width 335 height 130
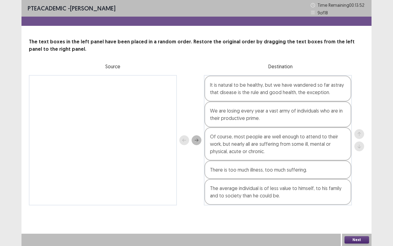
click at [365, 240] on button "Next" at bounding box center [356, 239] width 25 height 7
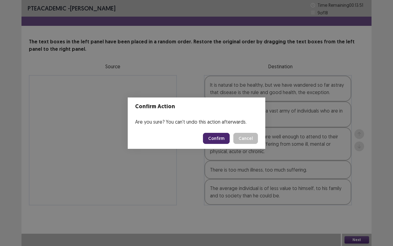
click at [221, 139] on button "Confirm" at bounding box center [216, 138] width 27 height 11
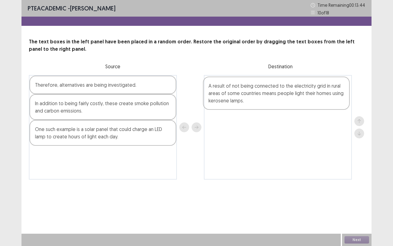
drag, startPoint x: 64, startPoint y: 136, endPoint x: 242, endPoint y: 92, distance: 183.0
click at [242, 93] on div "Therefore, alternatives are being investigated. In addition to being fairly cos…" at bounding box center [196, 127] width 335 height 104
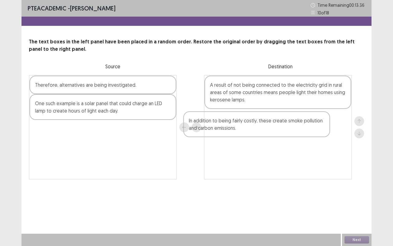
drag, startPoint x: 60, startPoint y: 108, endPoint x: 218, endPoint y: 125, distance: 159.0
click at [218, 125] on div "Therefore, alternatives are being investigated. In addition to being fairly cos…" at bounding box center [196, 127] width 335 height 104
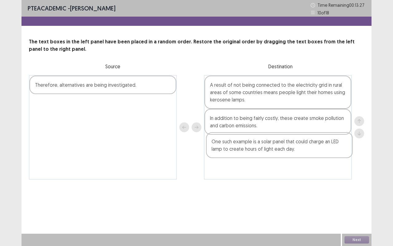
drag, startPoint x: 65, startPoint y: 108, endPoint x: 245, endPoint y: 146, distance: 184.1
click at [245, 146] on div "Therefore, alternatives are being investigated. One such example is a solar pan…" at bounding box center [196, 127] width 335 height 104
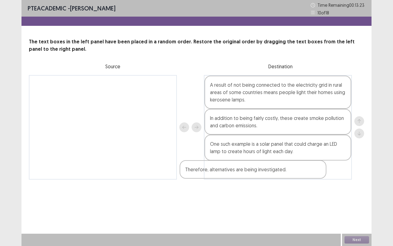
drag, startPoint x: 88, startPoint y: 88, endPoint x: 241, endPoint y: 172, distance: 174.2
click at [241, 172] on div "Therefore, alternatives are being investigated. A result of not being connected…" at bounding box center [196, 127] width 335 height 104
click at [355, 238] on button "Next" at bounding box center [356, 239] width 25 height 7
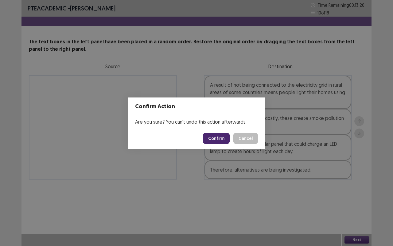
click at [224, 138] on button "Confirm" at bounding box center [216, 138] width 27 height 11
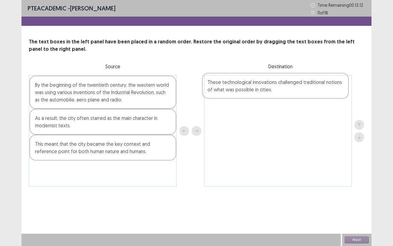
drag, startPoint x: 82, startPoint y: 148, endPoint x: 256, endPoint y: 87, distance: 184.6
click at [256, 87] on div "By the beginning of the twentieth century, the western world was using various …" at bounding box center [196, 131] width 335 height 112
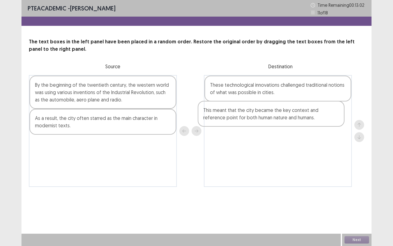
drag, startPoint x: 69, startPoint y: 148, endPoint x: 242, endPoint y: 113, distance: 176.3
click at [242, 113] on div "By the beginning of the twentieth century, the western world was using various …" at bounding box center [196, 131] width 335 height 112
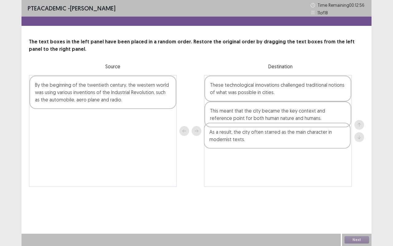
drag, startPoint x: 66, startPoint y: 119, endPoint x: 244, endPoint y: 133, distance: 179.2
click at [244, 133] on div "By the beginning of the twentieth century, the western world was using various …" at bounding box center [196, 131] width 335 height 112
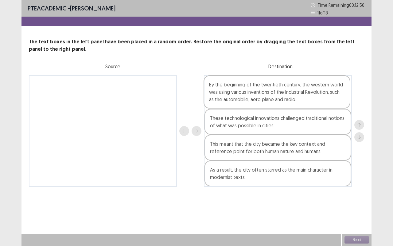
drag, startPoint x: 96, startPoint y: 95, endPoint x: 272, endPoint y: 95, distance: 175.6
click at [272, 95] on div "By the beginning of the twentieth century, the western world was using various …" at bounding box center [196, 131] width 335 height 112
click at [360, 240] on button "Next" at bounding box center [356, 239] width 25 height 7
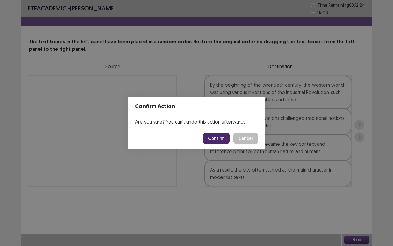
click at [224, 138] on button "Confirm" at bounding box center [216, 138] width 27 height 11
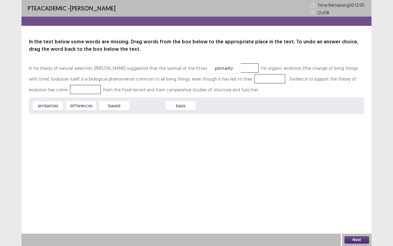
drag, startPoint x: 148, startPoint y: 105, endPoint x: 225, endPoint y: 68, distance: 85.5
click at [53, 106] on div "similarities" at bounding box center [48, 105] width 31 height 9
drag, startPoint x: 46, startPoint y: 107, endPoint x: 238, endPoint y: 79, distance: 193.5
drag, startPoint x: 237, startPoint y: 80, endPoint x: 225, endPoint y: 115, distance: 37.5
drag, startPoint x: 47, startPoint y: 107, endPoint x: 238, endPoint y: 80, distance: 192.7
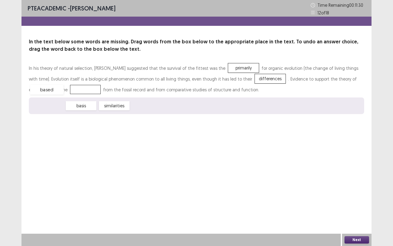
drag, startPoint x: 54, startPoint y: 106, endPoint x: 52, endPoint y: 90, distance: 16.0
click at [352, 239] on button "Next" at bounding box center [356, 239] width 25 height 7
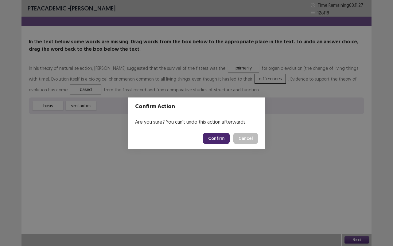
click at [223, 138] on button "Confirm" at bounding box center [216, 138] width 27 height 11
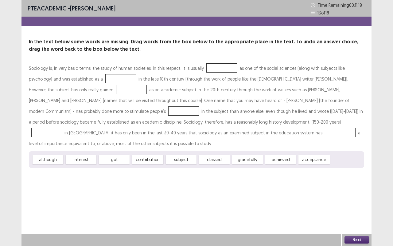
click at [155, 75] on div "Sociology is, in very basic terms, the study of human societies. In this respec…" at bounding box center [196, 106] width 335 height 86
drag, startPoint x: 315, startPoint y: 151, endPoint x: 215, endPoint y: 70, distance: 129.0
drag, startPoint x: 182, startPoint y: 149, endPoint x: 100, endPoint y: 79, distance: 107.3
drag, startPoint x: 85, startPoint y: 149, endPoint x: 68, endPoint y: 89, distance: 61.9
click at [147, 109] on div "Sociology is, in very basic terms, the study of human societies. In this respec…" at bounding box center [196, 106] width 335 height 86
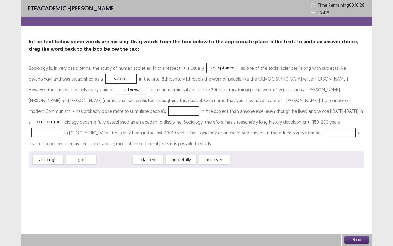
drag, startPoint x: 114, startPoint y: 149, endPoint x: 48, endPoint y: 111, distance: 76.8
drag, startPoint x: 186, startPoint y: 147, endPoint x: 203, endPoint y: 121, distance: 31.4
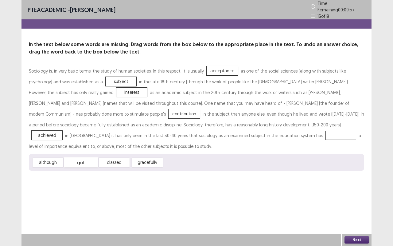
click at [89, 157] on div "got" at bounding box center [81, 162] width 34 height 10
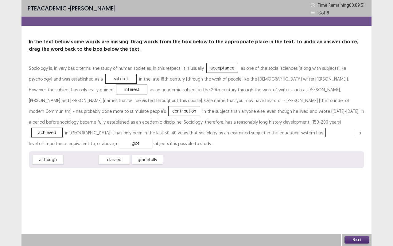
drag, startPoint x: 89, startPoint y: 151, endPoint x: 143, endPoint y: 135, distance: 56.8
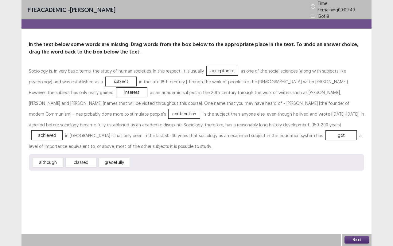
click at [360, 243] on button "Next" at bounding box center [356, 239] width 25 height 7
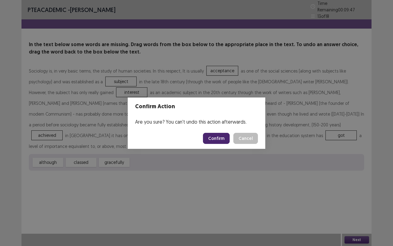
click at [220, 141] on button "Confirm" at bounding box center [216, 138] width 27 height 11
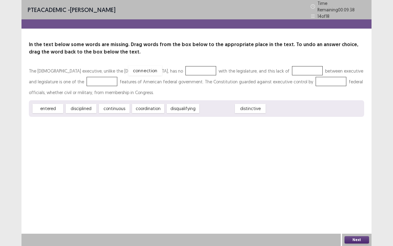
drag, startPoint x: 215, startPoint y: 108, endPoint x: 143, endPoint y: 70, distance: 80.9
drag, startPoint x: 153, startPoint y: 107, endPoint x: 245, endPoint y: 68, distance: 99.7
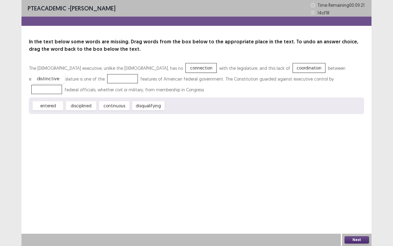
drag, startPoint x: 180, startPoint y: 106, endPoint x: 46, endPoint y: 79, distance: 137.2
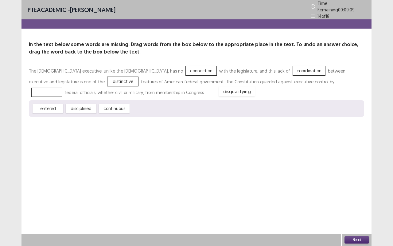
drag, startPoint x: 145, startPoint y: 108, endPoint x: 234, endPoint y: 91, distance: 90.0
click at [234, 91] on div "disqualifying" at bounding box center [237, 91] width 36 height 10
drag, startPoint x: 150, startPoint y: 102, endPoint x: 269, endPoint y: 75, distance: 121.4
click at [366, 241] on button "Next" at bounding box center [356, 239] width 25 height 7
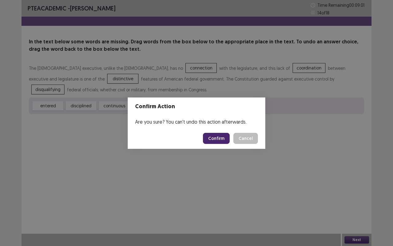
click at [223, 135] on button "Confirm" at bounding box center [216, 138] width 27 height 11
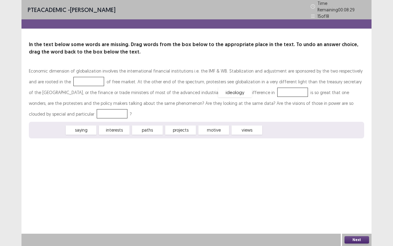
drag, startPoint x: 52, startPoint y: 128, endPoint x: 240, endPoint y: 87, distance: 191.5
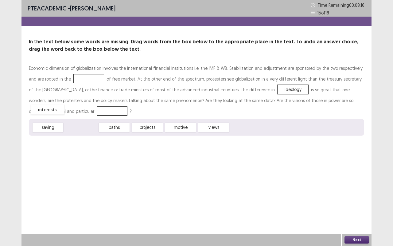
drag, startPoint x: 91, startPoint y: 128, endPoint x: 57, endPoint y: 110, distance: 37.9
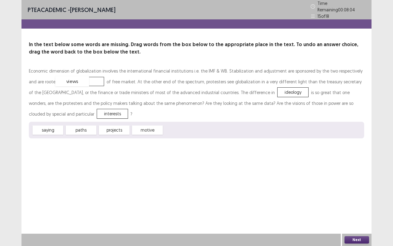
drag, startPoint x: 185, startPoint y: 128, endPoint x: 77, endPoint y: 79, distance: 118.8
click at [361, 239] on button "Next" at bounding box center [356, 239] width 25 height 7
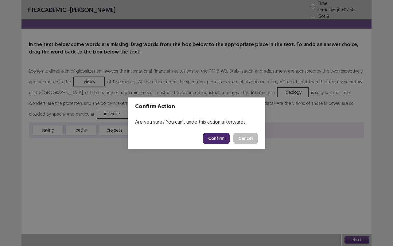
click at [220, 139] on button "Confirm" at bounding box center [216, 138] width 27 height 11
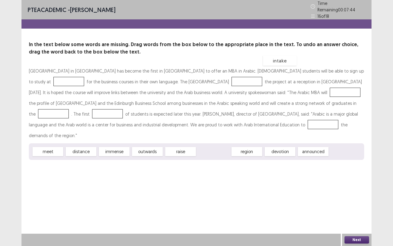
drag, startPoint x: 220, startPoint y: 138, endPoint x: 286, endPoint y: 48, distance: 112.3
click at [286, 56] on div "intake" at bounding box center [280, 61] width 34 height 10
drag, startPoint x: 185, startPoint y: 140, endPoint x: 171, endPoint y: 80, distance: 61.9
drag, startPoint x: 279, startPoint y: 139, endPoint x: 246, endPoint y: 89, distance: 59.3
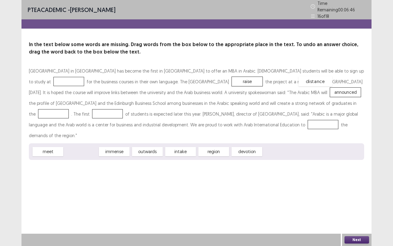
drag, startPoint x: 88, startPoint y: 138, endPoint x: 321, endPoint y: 68, distance: 243.6
drag, startPoint x: 183, startPoint y: 139, endPoint x: 283, endPoint y: 101, distance: 106.8
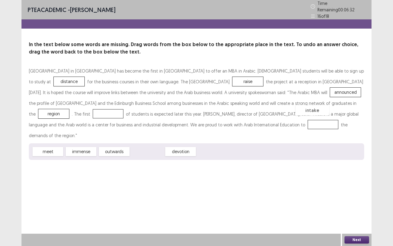
drag, startPoint x: 142, startPoint y: 138, endPoint x: 307, endPoint y: 96, distance: 169.9
drag, startPoint x: 281, startPoint y: 100, endPoint x: 331, endPoint y: 100, distance: 49.4
drag, startPoint x: 184, startPoint y: 139, endPoint x: 288, endPoint y: 101, distance: 110.7
drag, startPoint x: 52, startPoint y: 140, endPoint x: 231, endPoint y: 124, distance: 179.0
click at [361, 238] on button "Next" at bounding box center [356, 239] width 25 height 7
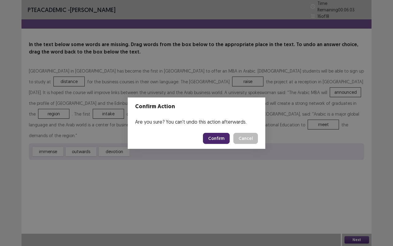
click at [223, 139] on button "Confirm" at bounding box center [216, 138] width 27 height 11
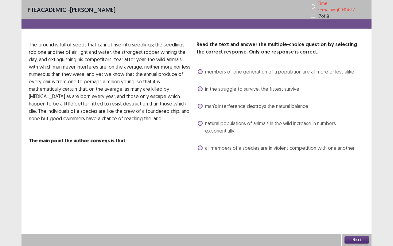
click at [201, 145] on span at bounding box center [200, 147] width 5 height 5
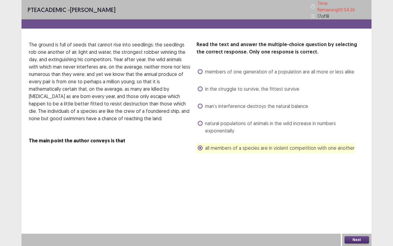
click at [363, 239] on button "Next" at bounding box center [356, 239] width 25 height 7
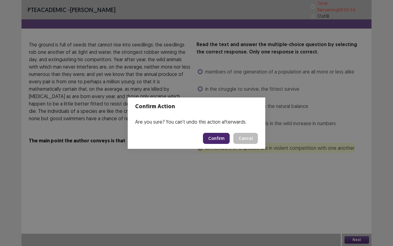
click at [223, 136] on button "Confirm" at bounding box center [216, 138] width 27 height 11
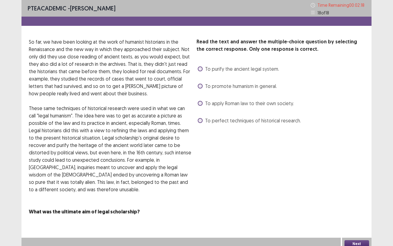
click at [200, 122] on span at bounding box center [200, 120] width 5 height 5
click at [362, 241] on button "Next" at bounding box center [356, 243] width 25 height 7
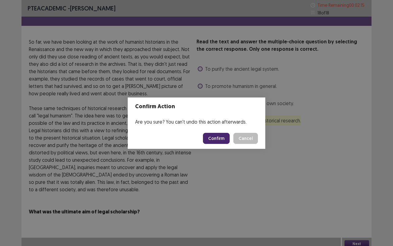
click at [217, 135] on button "Confirm" at bounding box center [216, 138] width 27 height 11
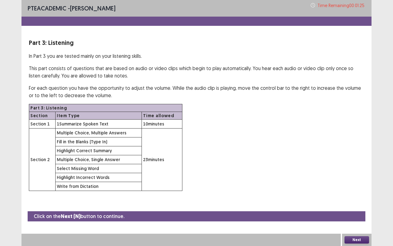
click at [366, 241] on button "Next" at bounding box center [356, 239] width 25 height 7
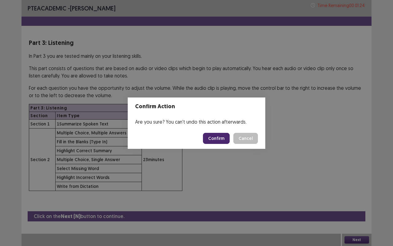
click at [224, 137] on button "Confirm" at bounding box center [216, 138] width 27 height 11
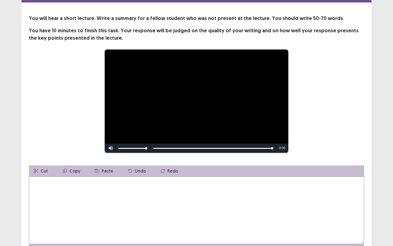
scroll to position [29, 0]
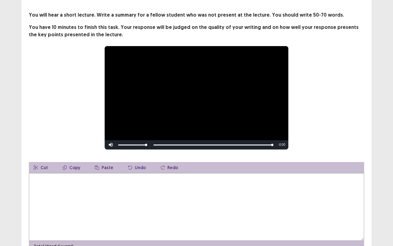
click at [102, 188] on textarea at bounding box center [196, 207] width 335 height 68
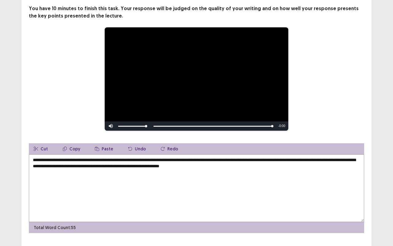
scroll to position [55, 0]
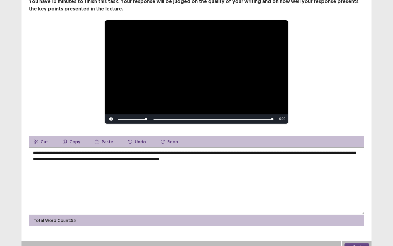
click at [254, 157] on textarea "**********" at bounding box center [196, 181] width 335 height 68
click at [325, 156] on textarea "**********" at bounding box center [196, 181] width 335 height 68
click at [158, 150] on textarea "**********" at bounding box center [196, 181] width 335 height 68
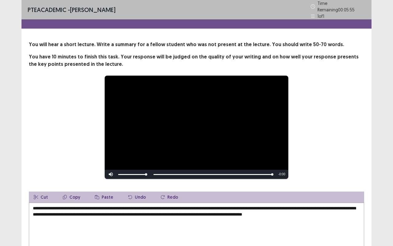
scroll to position [60, 0]
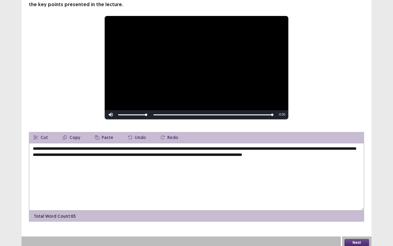
type textarea "**********"
click at [355, 240] on button "Next" at bounding box center [356, 241] width 25 height 7
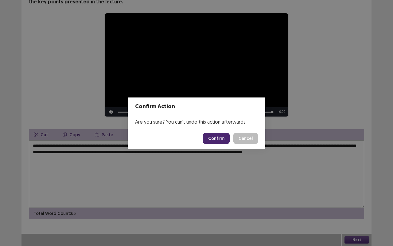
click at [225, 138] on button "Confirm" at bounding box center [216, 138] width 27 height 11
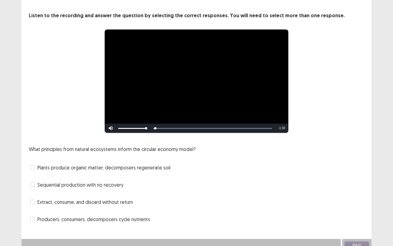
scroll to position [31, 0]
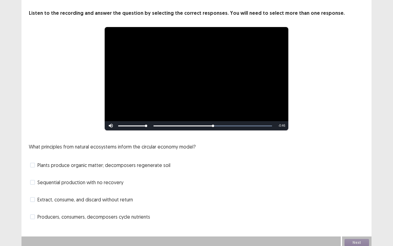
click at [32, 197] on span at bounding box center [32, 199] width 5 height 5
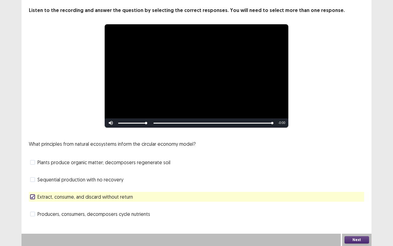
click at [33, 214] on span at bounding box center [32, 213] width 5 height 5
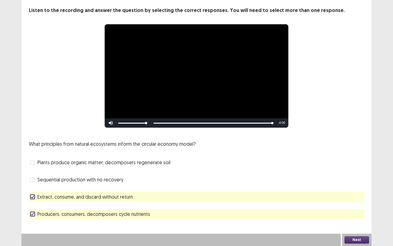
click at [33, 195] on icon at bounding box center [33, 196] width 4 height 3
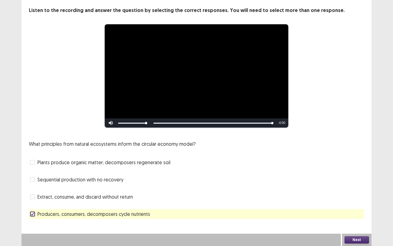
click at [34, 162] on span at bounding box center [32, 162] width 5 height 5
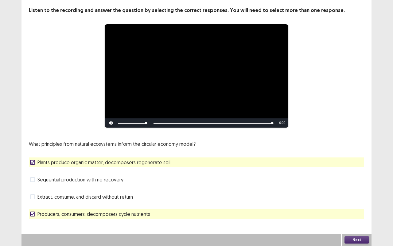
click at [358, 236] on button "Next" at bounding box center [356, 239] width 25 height 7
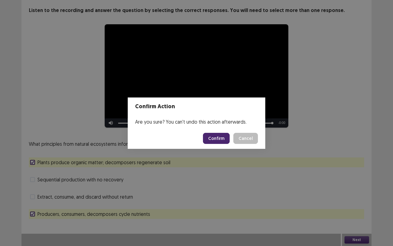
click at [221, 138] on button "Confirm" at bounding box center [216, 138] width 27 height 11
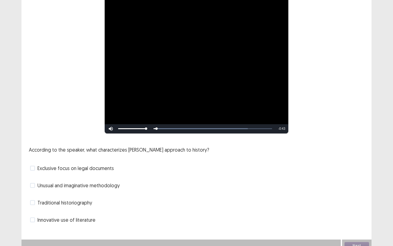
scroll to position [66, 0]
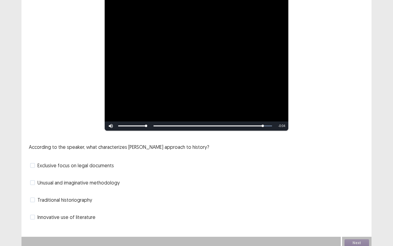
click at [35, 180] on span at bounding box center [32, 182] width 5 height 5
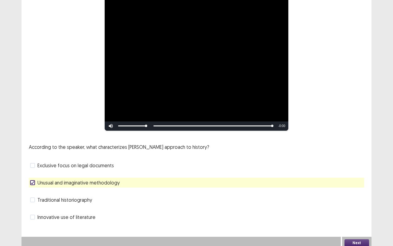
click at [35, 197] on span at bounding box center [32, 199] width 5 height 5
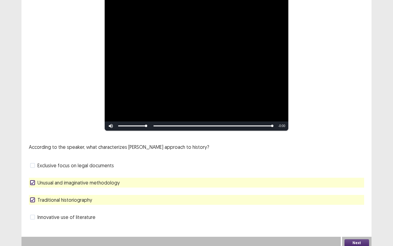
click at [354, 239] on button "Next" at bounding box center [356, 242] width 25 height 7
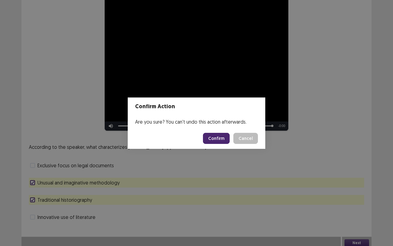
click at [221, 137] on button "Confirm" at bounding box center [216, 138] width 27 height 11
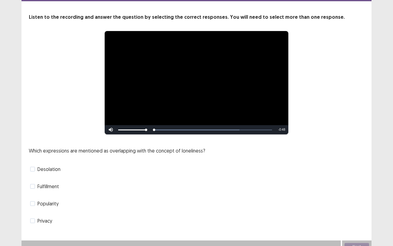
scroll to position [31, 0]
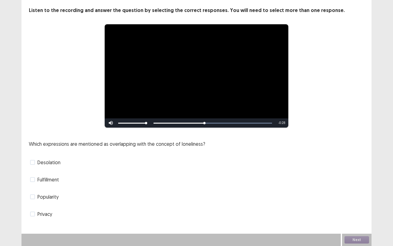
click at [32, 162] on span at bounding box center [32, 162] width 5 height 5
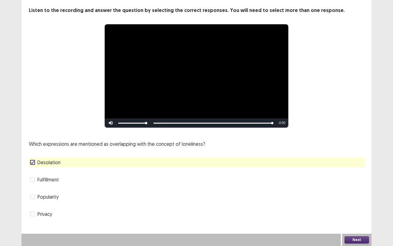
click at [361, 239] on button "Next" at bounding box center [356, 239] width 25 height 7
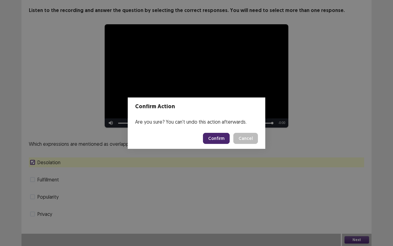
click at [222, 136] on button "Confirm" at bounding box center [216, 138] width 27 height 11
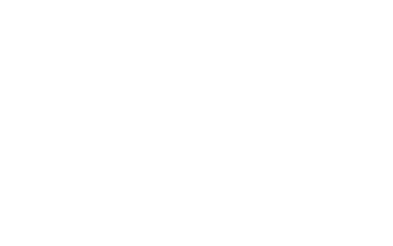
scroll to position [0, 0]
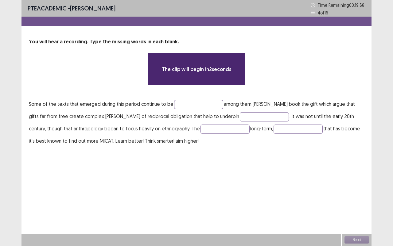
click at [197, 107] on input "text" at bounding box center [198, 104] width 49 height 9
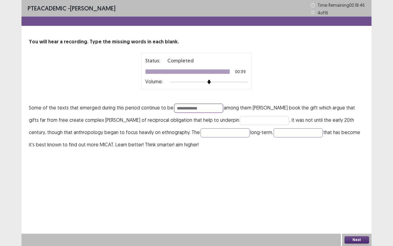
type input "**********"
click at [240, 120] on input "text" at bounding box center [264, 120] width 49 height 9
type input "********"
click at [224, 130] on input "text" at bounding box center [224, 132] width 49 height 9
click at [273, 132] on input "text" at bounding box center [297, 132] width 49 height 9
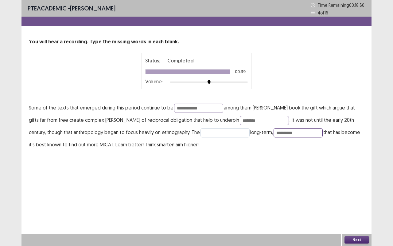
type input "*********"
click at [220, 132] on input "text" at bounding box center [224, 132] width 49 height 9
type input "******"
click at [203, 109] on input "**********" at bounding box center [198, 107] width 49 height 9
type input "**********"
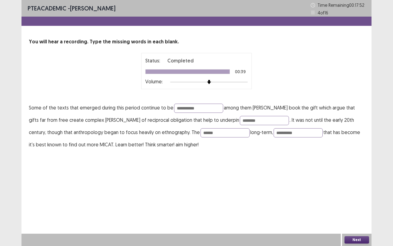
click at [358, 239] on button "Next" at bounding box center [356, 239] width 25 height 7
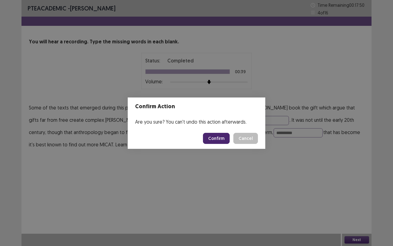
click at [220, 135] on button "Confirm" at bounding box center [216, 138] width 27 height 11
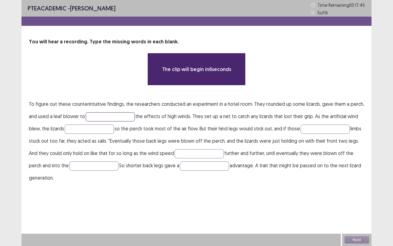
click at [121, 114] on input "text" at bounding box center [110, 116] width 49 height 9
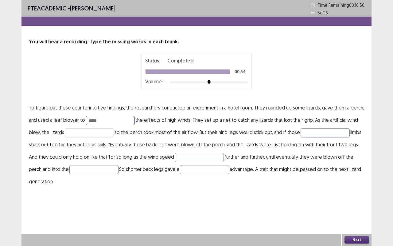
type input "*****"
click at [103, 133] on input "text" at bounding box center [89, 132] width 49 height 9
type input "*****"
click at [313, 133] on input "text" at bounding box center [324, 132] width 49 height 9
type input "****"
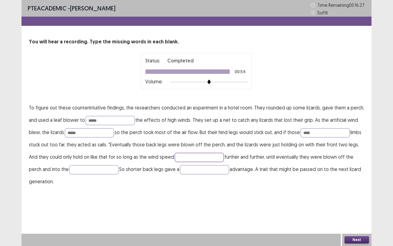
click at [209, 157] on input "text" at bounding box center [199, 157] width 49 height 9
type input "*********"
click at [90, 165] on input "text" at bounding box center [93, 169] width 49 height 9
type input "****"
click at [185, 170] on input "text" at bounding box center [204, 169] width 49 height 9
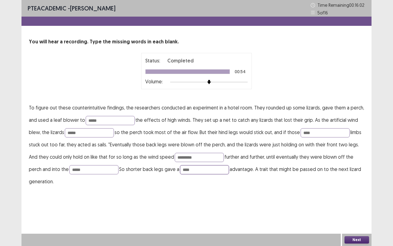
type input "****"
click at [356, 241] on button "Next" at bounding box center [356, 239] width 25 height 7
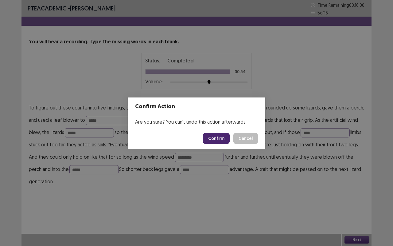
click at [223, 138] on button "Confirm" at bounding box center [216, 138] width 27 height 11
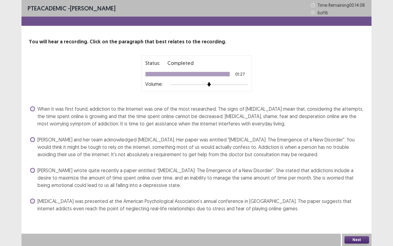
click at [31, 201] on span at bounding box center [32, 200] width 5 height 5
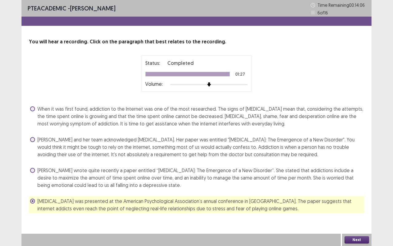
click at [362, 239] on button "Next" at bounding box center [356, 239] width 25 height 7
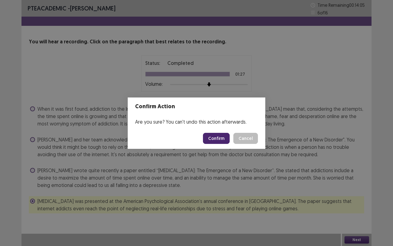
click at [226, 140] on button "Confirm" at bounding box center [216, 138] width 27 height 11
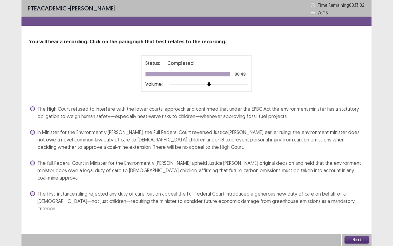
click at [31, 133] on span at bounding box center [32, 132] width 5 height 5
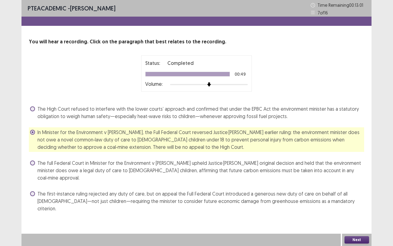
click at [361, 241] on button "Next" at bounding box center [356, 239] width 25 height 7
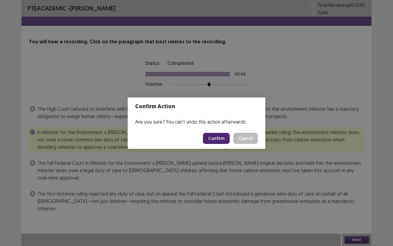
click at [219, 138] on button "Confirm" at bounding box center [216, 138] width 27 height 11
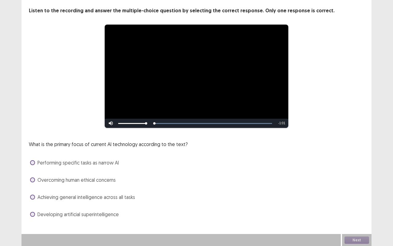
scroll to position [31, 0]
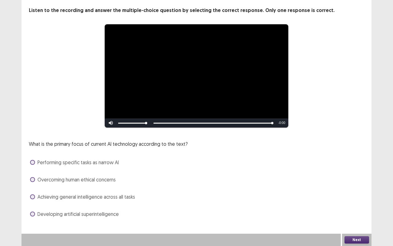
click at [33, 197] on span at bounding box center [32, 196] width 5 height 5
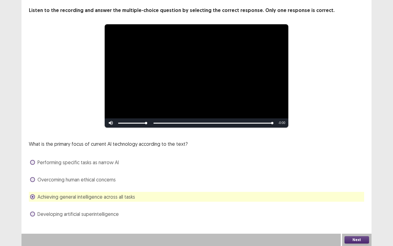
click at [367, 239] on button "Next" at bounding box center [356, 239] width 25 height 7
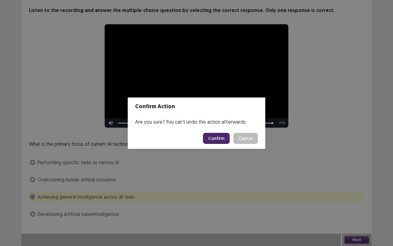
click at [219, 141] on button "Confirm" at bounding box center [216, 138] width 27 height 11
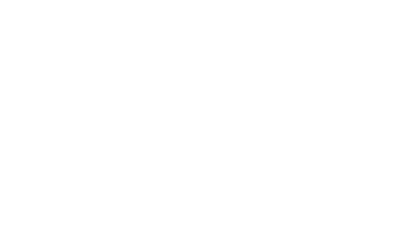
scroll to position [0, 0]
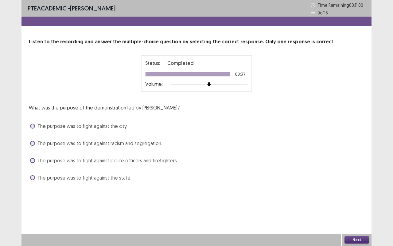
click at [33, 145] on span at bounding box center [32, 143] width 5 height 5
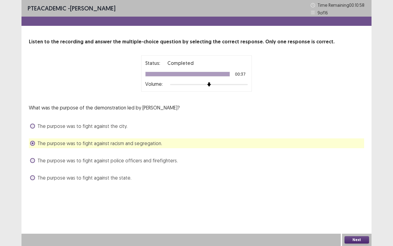
click at [360, 241] on button "Next" at bounding box center [356, 239] width 25 height 7
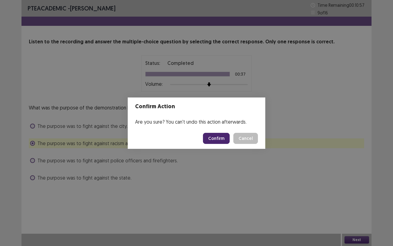
click at [225, 135] on button "Confirm" at bounding box center [216, 138] width 27 height 11
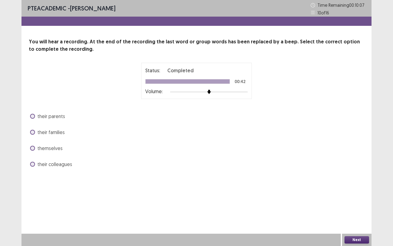
click at [33, 146] on span at bounding box center [32, 147] width 5 height 5
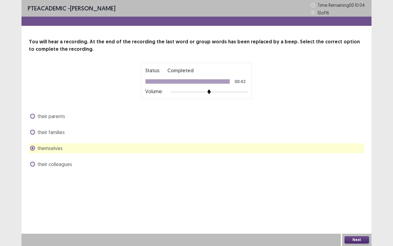
click at [366, 241] on button "Next" at bounding box center [356, 239] width 25 height 7
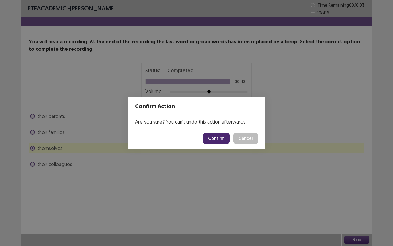
click at [227, 139] on button "Confirm" at bounding box center [216, 138] width 27 height 11
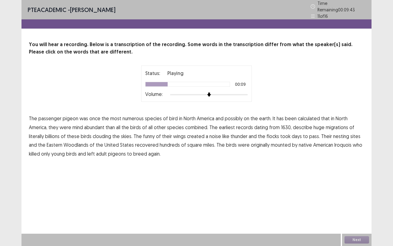
click at [80, 124] on span "mind" at bounding box center [77, 126] width 10 height 7
click at [154, 134] on p "The passenger pigeon was once the most numerous species of bird in [GEOGRAPHIC_…" at bounding box center [196, 136] width 335 height 44
click at [145, 132] on span "funny" at bounding box center [149, 135] width 12 height 7
click at [145, 142] on span "recovered" at bounding box center [146, 144] width 23 height 7
click at [283, 143] on span "mounted" at bounding box center [281, 144] width 20 height 7
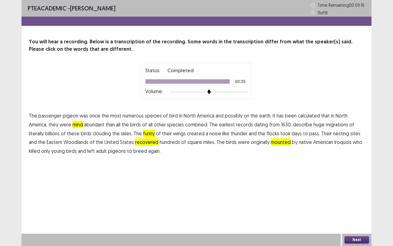
click at [360, 240] on button "Next" at bounding box center [356, 239] width 25 height 7
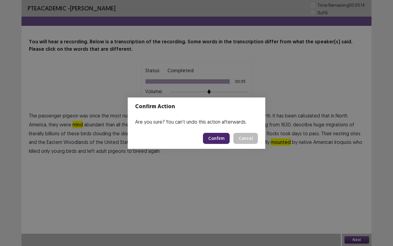
click at [221, 138] on button "Confirm" at bounding box center [216, 138] width 27 height 11
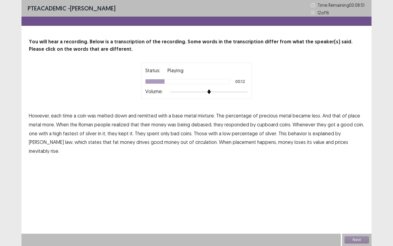
click at [348, 115] on span "place" at bounding box center [354, 115] width 12 height 7
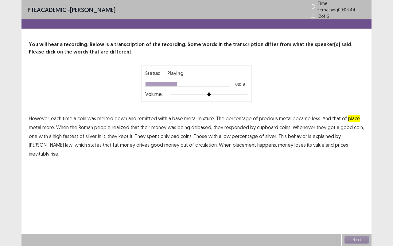
click at [270, 125] on span "cupboard" at bounding box center [267, 126] width 21 height 7
click at [75, 132] on span "fastest" at bounding box center [70, 135] width 15 height 7
click at [113, 142] on span "fat" at bounding box center [116, 144] width 6 height 7
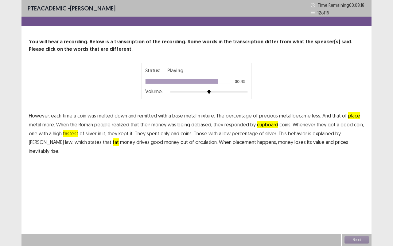
click at [233, 143] on span "placement" at bounding box center [244, 141] width 23 height 7
click at [233, 142] on span "placement" at bounding box center [244, 141] width 23 height 7
click at [355, 240] on button "Next" at bounding box center [356, 239] width 25 height 7
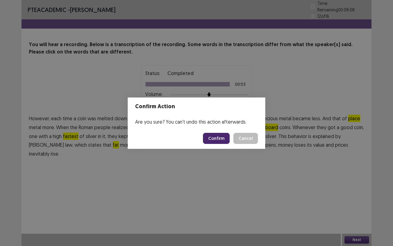
click at [225, 140] on button "Confirm" at bounding box center [216, 138] width 27 height 11
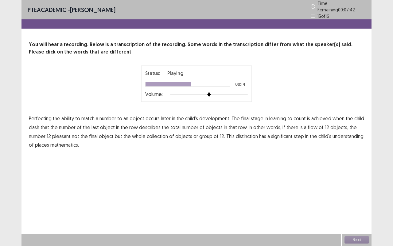
click at [308, 125] on span "flow" at bounding box center [313, 126] width 10 height 7
click at [65, 132] on span "pleasant" at bounding box center [61, 135] width 18 height 7
click at [259, 133] on span "has" at bounding box center [262, 135] width 7 height 7
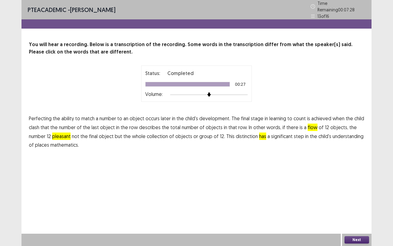
click at [44, 142] on span "places" at bounding box center [42, 144] width 14 height 7
click at [355, 238] on button "Next" at bounding box center [356, 239] width 25 height 7
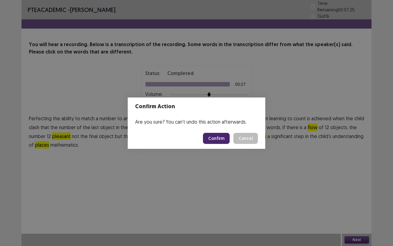
click at [221, 137] on button "Confirm" at bounding box center [216, 138] width 27 height 11
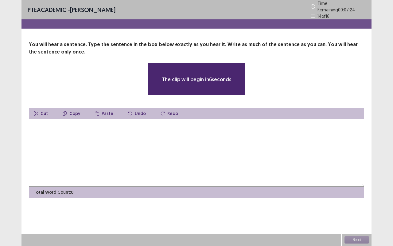
click at [75, 134] on textarea at bounding box center [196, 153] width 335 height 68
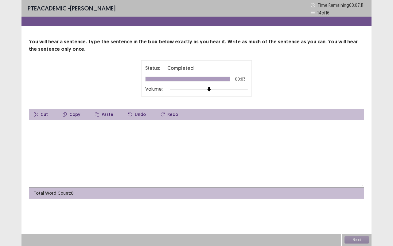
click at [43, 159] on textarea at bounding box center [196, 154] width 335 height 68
click at [77, 127] on textarea "**********" at bounding box center [196, 154] width 335 height 68
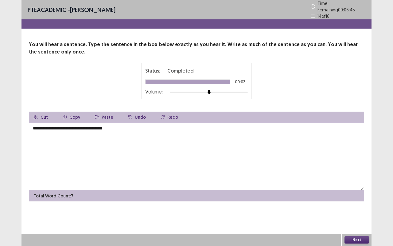
click at [126, 131] on textarea "**********" at bounding box center [196, 156] width 335 height 68
click at [91, 125] on textarea "**********" at bounding box center [196, 156] width 335 height 68
click at [124, 129] on textarea "**********" at bounding box center [196, 156] width 335 height 68
type textarea "**********"
click at [359, 240] on button "Next" at bounding box center [356, 239] width 25 height 7
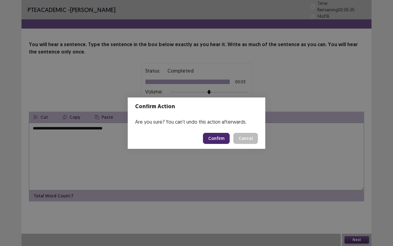
click at [223, 141] on button "Confirm" at bounding box center [216, 138] width 27 height 11
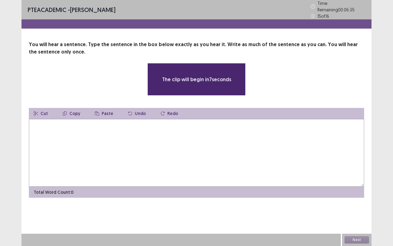
click at [159, 145] on textarea at bounding box center [196, 153] width 335 height 68
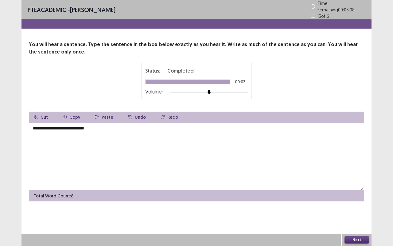
click at [39, 126] on textarea "**********" at bounding box center [196, 156] width 335 height 68
click at [103, 127] on textarea "**********" at bounding box center [196, 156] width 335 height 68
type textarea "**********"
click at [355, 239] on button "Next" at bounding box center [356, 239] width 25 height 7
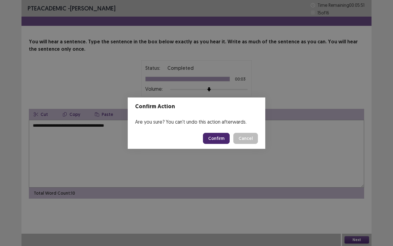
click at [223, 137] on button "Confirm" at bounding box center [216, 138] width 27 height 11
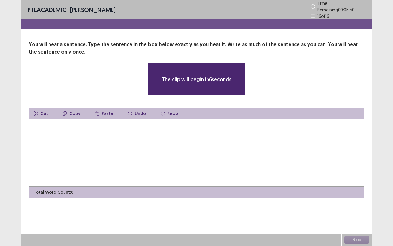
click at [92, 152] on textarea at bounding box center [196, 153] width 335 height 68
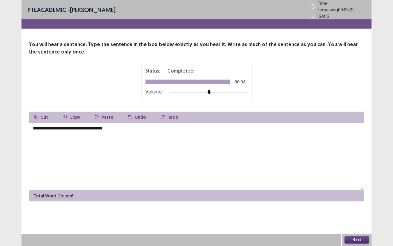
click at [33, 125] on textarea "**********" at bounding box center [196, 156] width 335 height 68
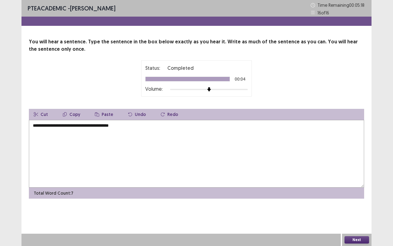
click at [60, 126] on textarea "**********" at bounding box center [196, 154] width 335 height 68
click at [103, 126] on textarea "**********" at bounding box center [196, 154] width 335 height 68
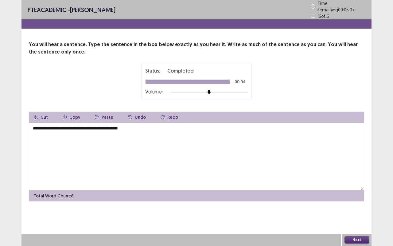
click at [103, 126] on textarea "**********" at bounding box center [196, 156] width 335 height 68
click at [115, 126] on textarea "**********" at bounding box center [196, 156] width 335 height 68
click at [138, 128] on textarea "**********" at bounding box center [196, 156] width 335 height 68
type textarea "**********"
click at [352, 238] on button "Next" at bounding box center [356, 239] width 25 height 7
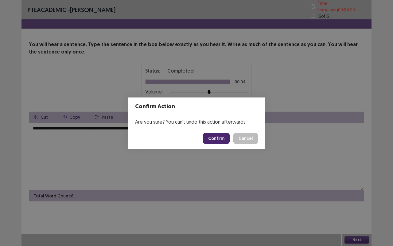
click at [225, 136] on button "Confirm" at bounding box center [216, 138] width 27 height 11
